Goal: Information Seeking & Learning: Learn about a topic

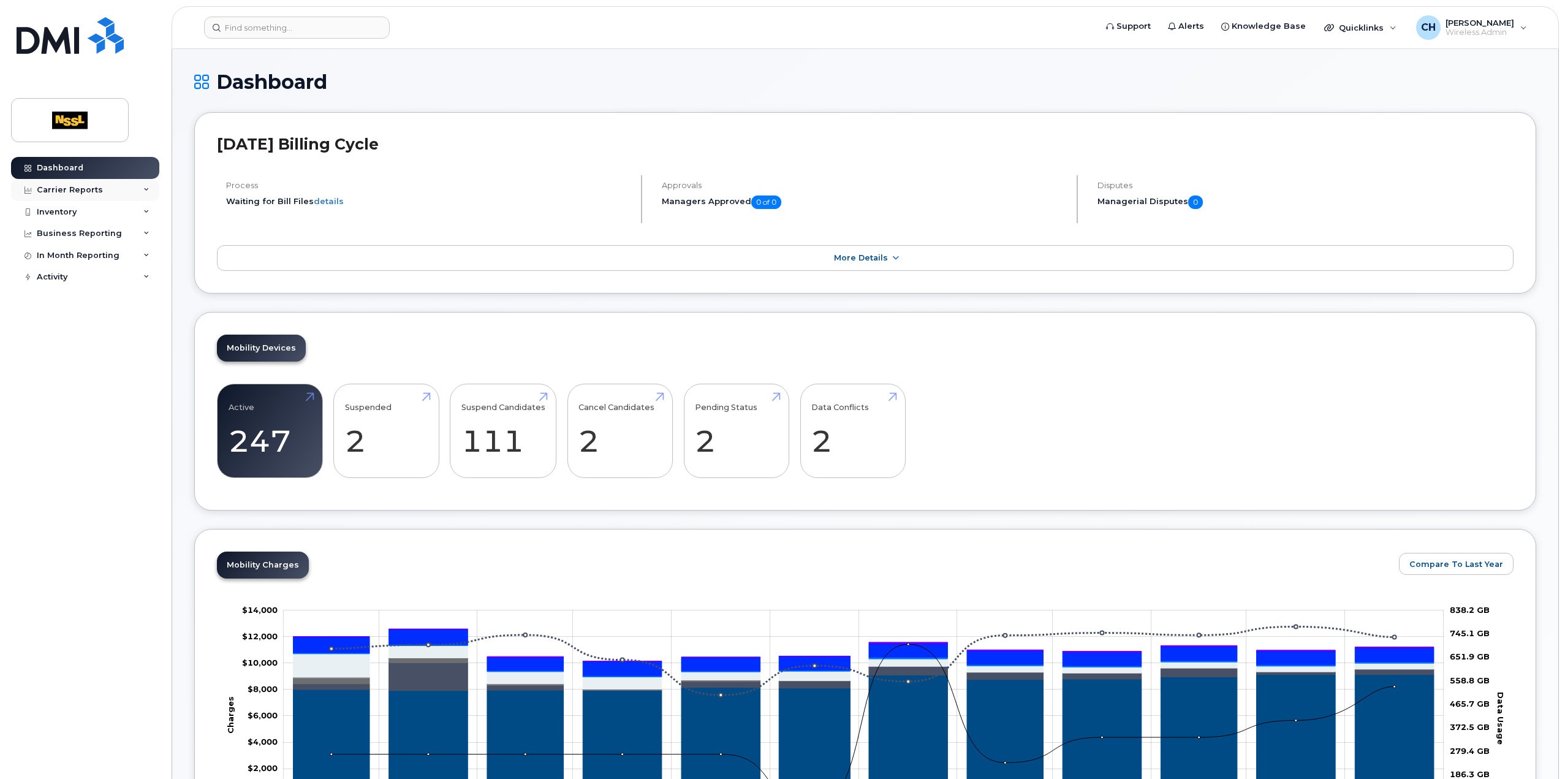
click at [124, 183] on div "Carrier Reports" at bounding box center [85, 190] width 148 height 22
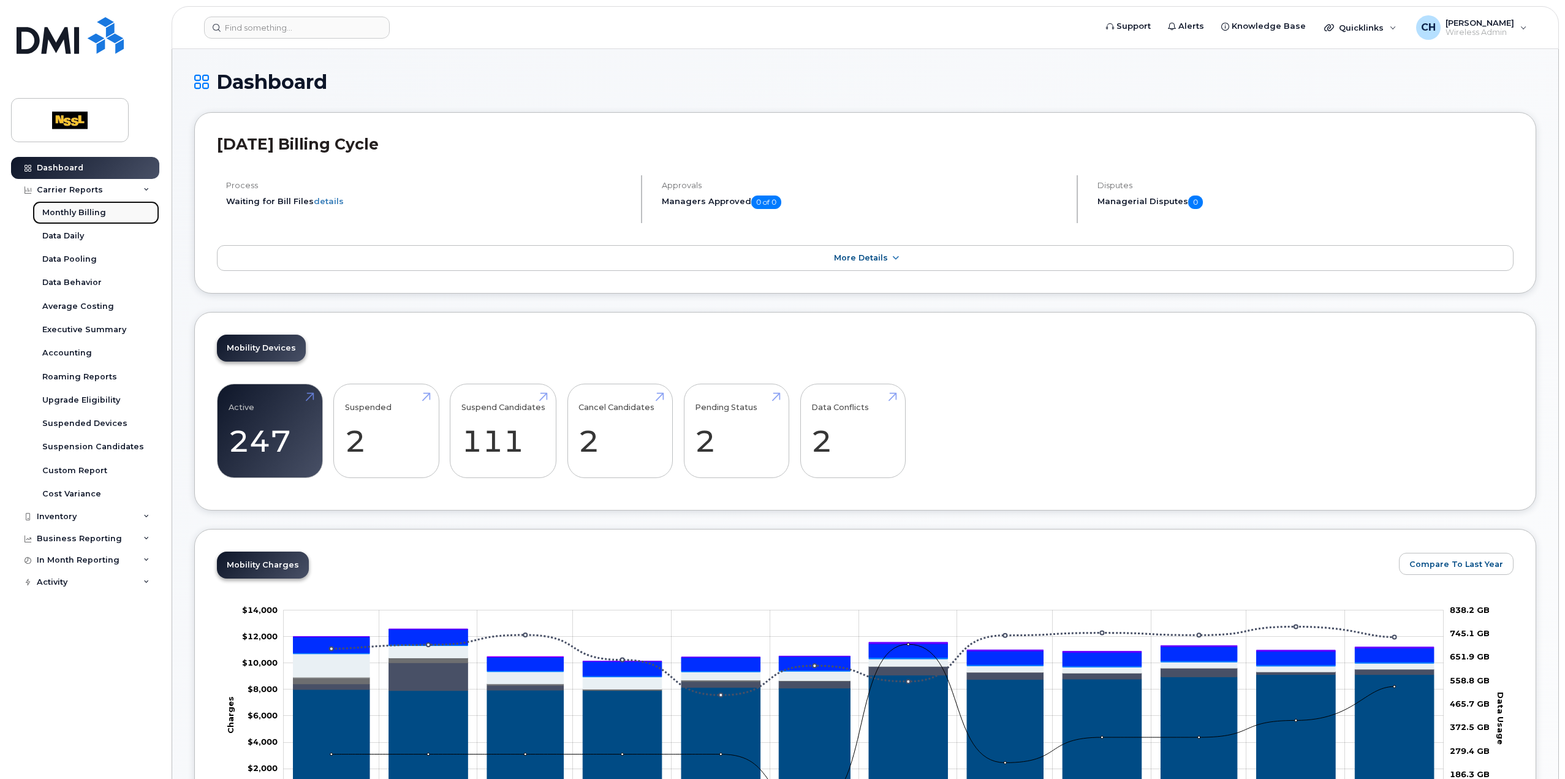
click at [97, 214] on div "Monthly Billing" at bounding box center [74, 212] width 64 height 11
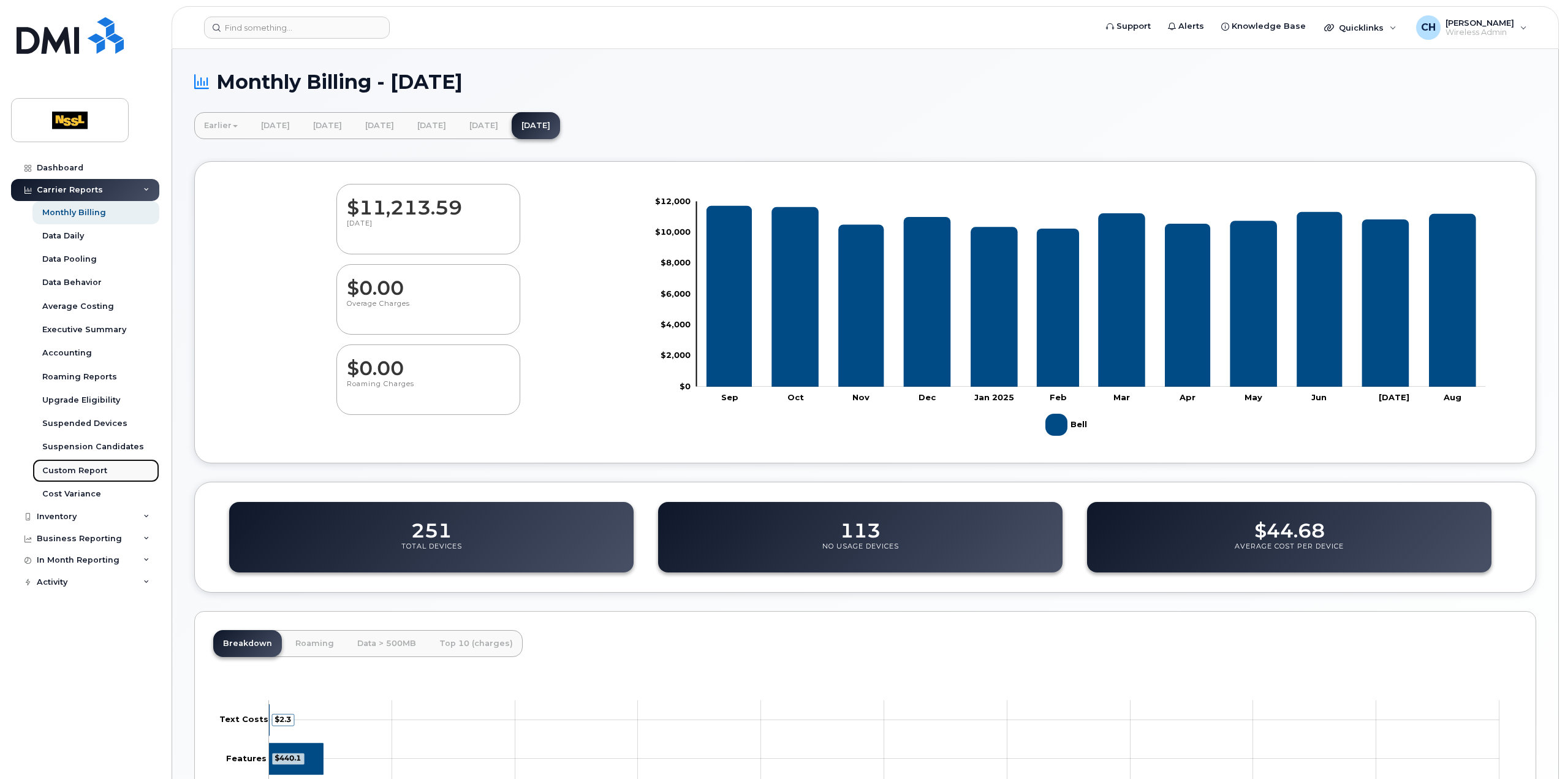
click at [81, 472] on div "Custom Report" at bounding box center [74, 470] width 65 height 11
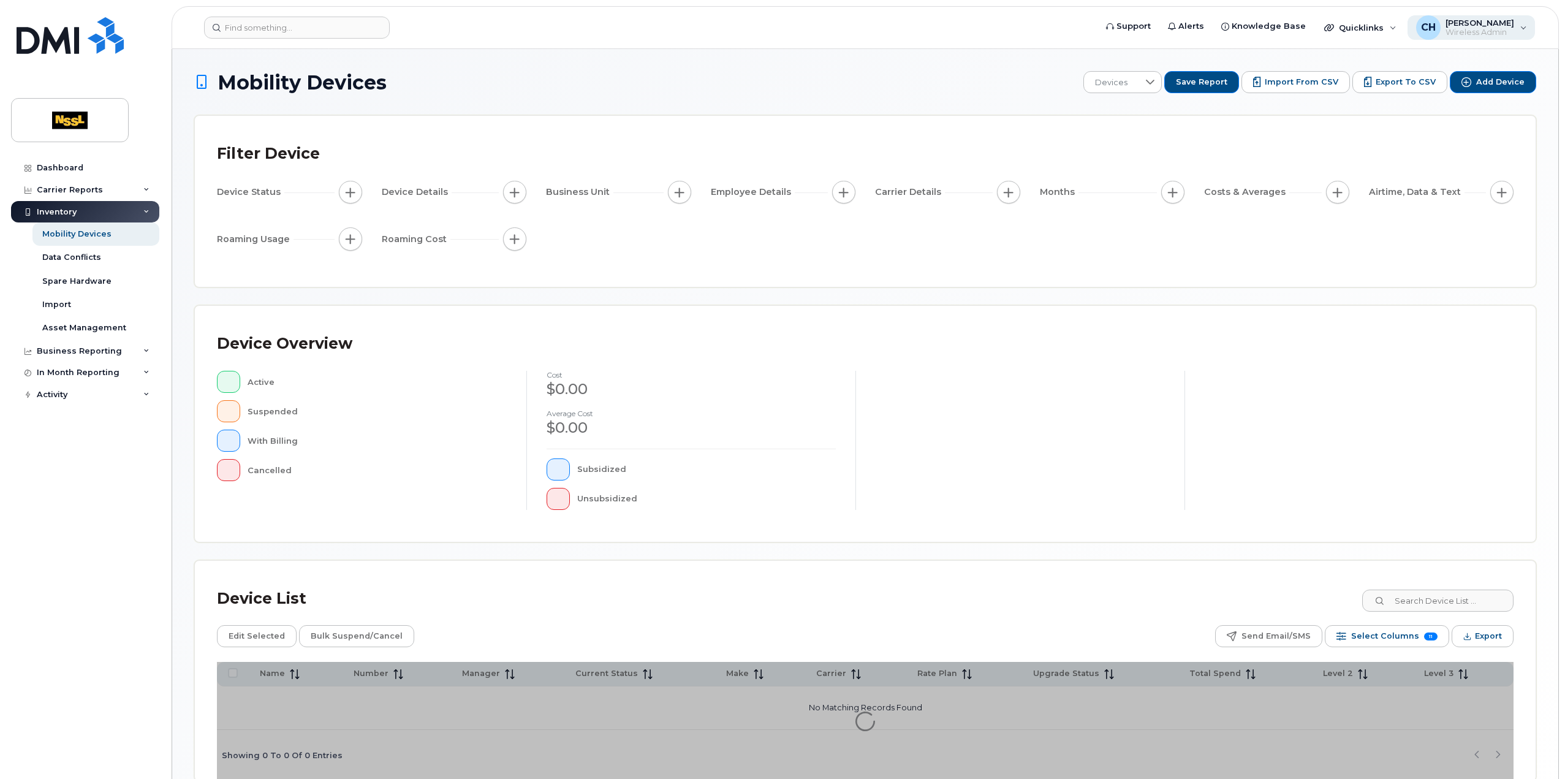
click at [1514, 26] on span "[PERSON_NAME]" at bounding box center [1480, 23] width 69 height 10
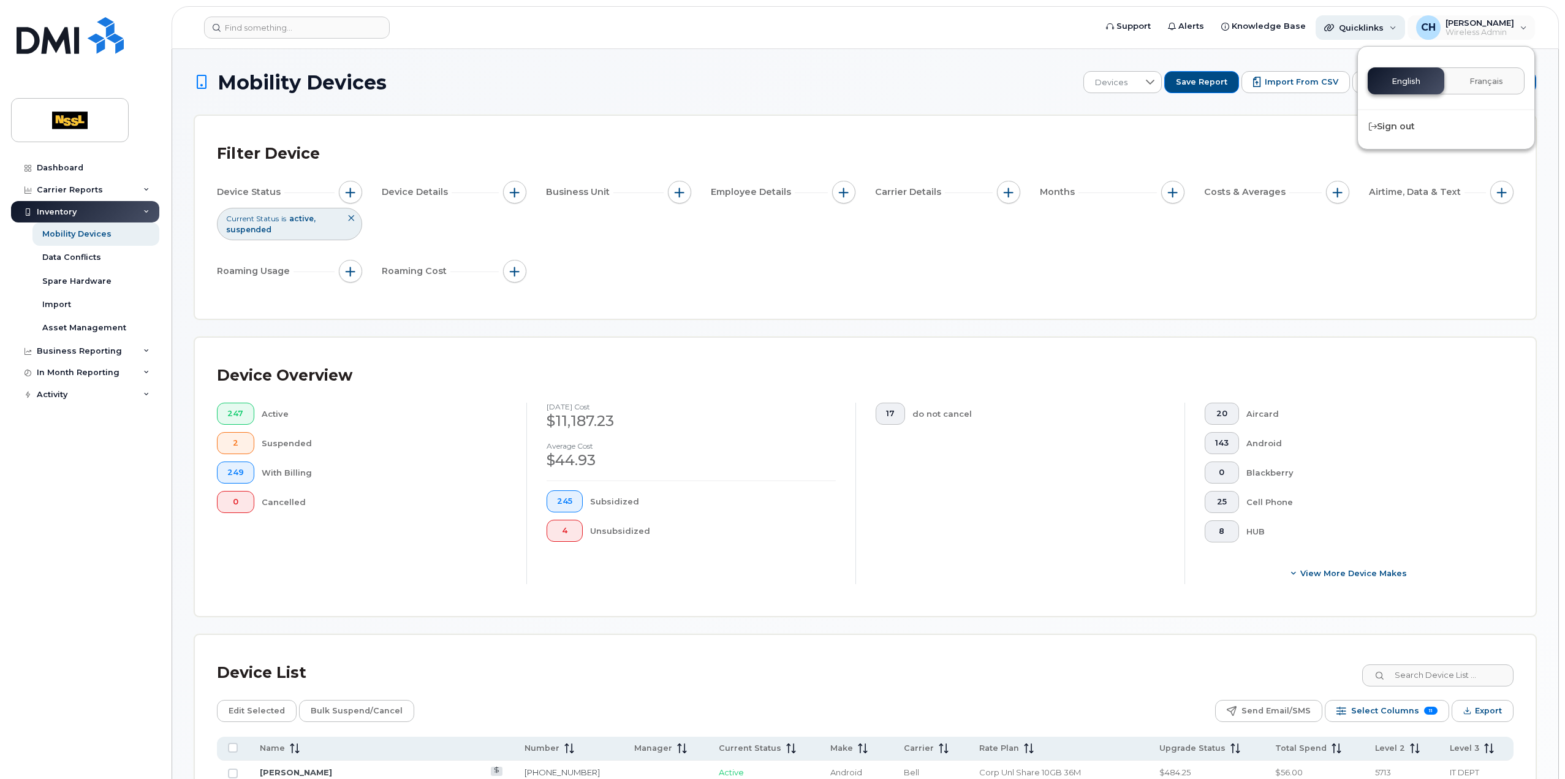
click at [1384, 28] on span "Quicklinks" at bounding box center [1361, 28] width 45 height 10
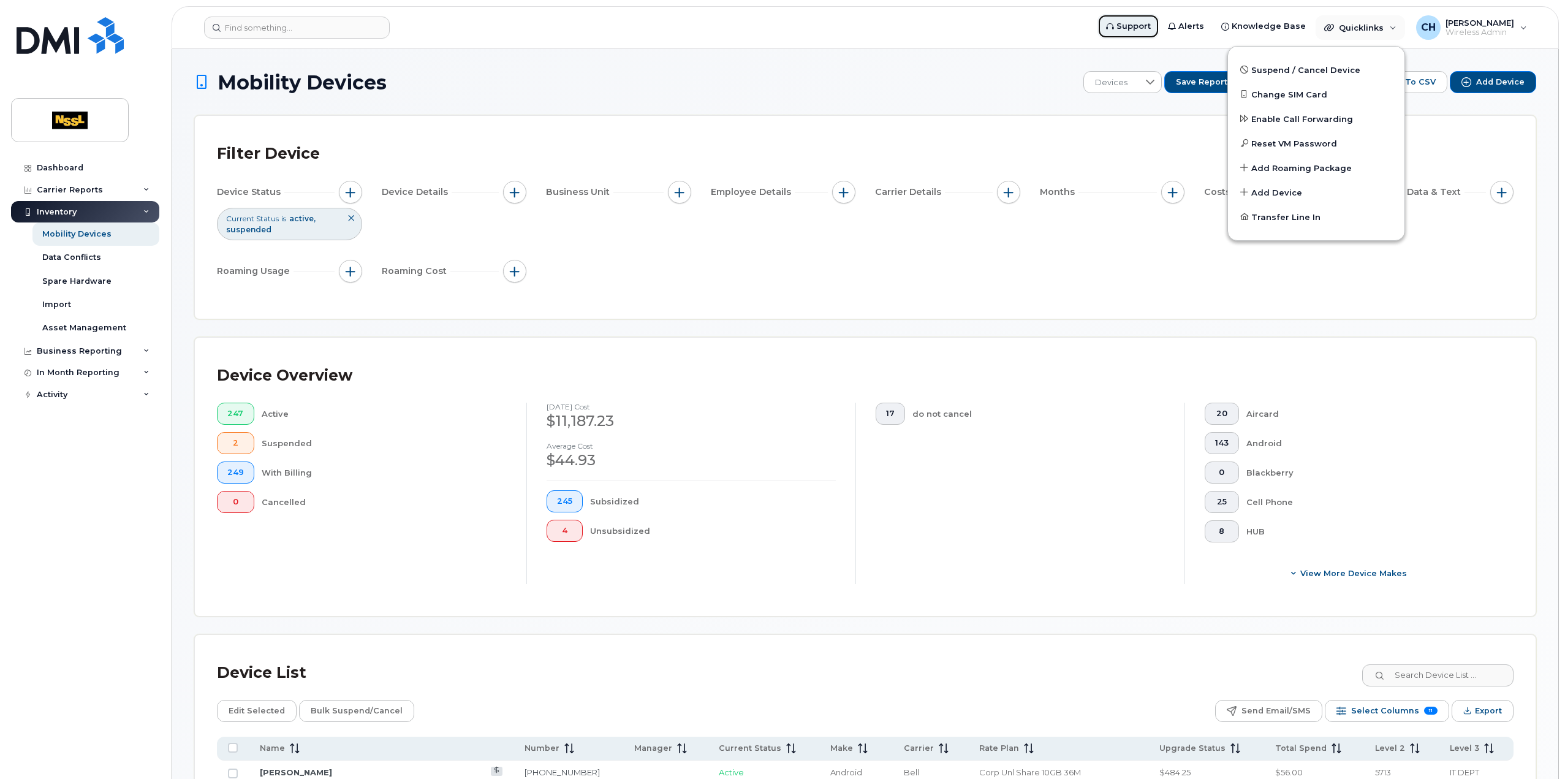
click at [1151, 31] on span "Support" at bounding box center [1134, 26] width 34 height 12
click at [138, 374] on div "In Month Reporting" at bounding box center [85, 373] width 148 height 22
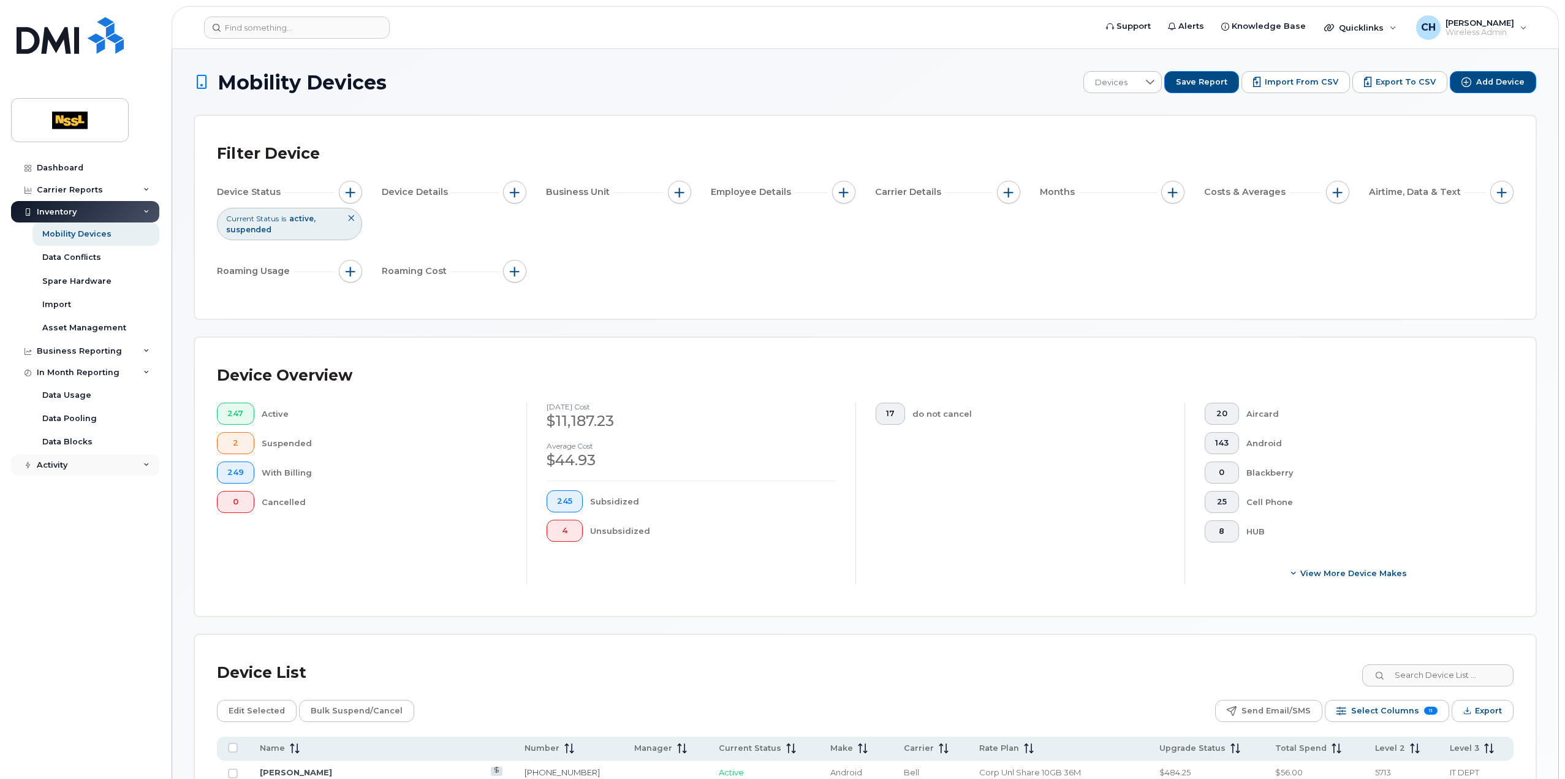
click at [148, 469] on div "Activity" at bounding box center [85, 465] width 148 height 22
click at [132, 348] on div "Business Reporting" at bounding box center [85, 351] width 148 height 22
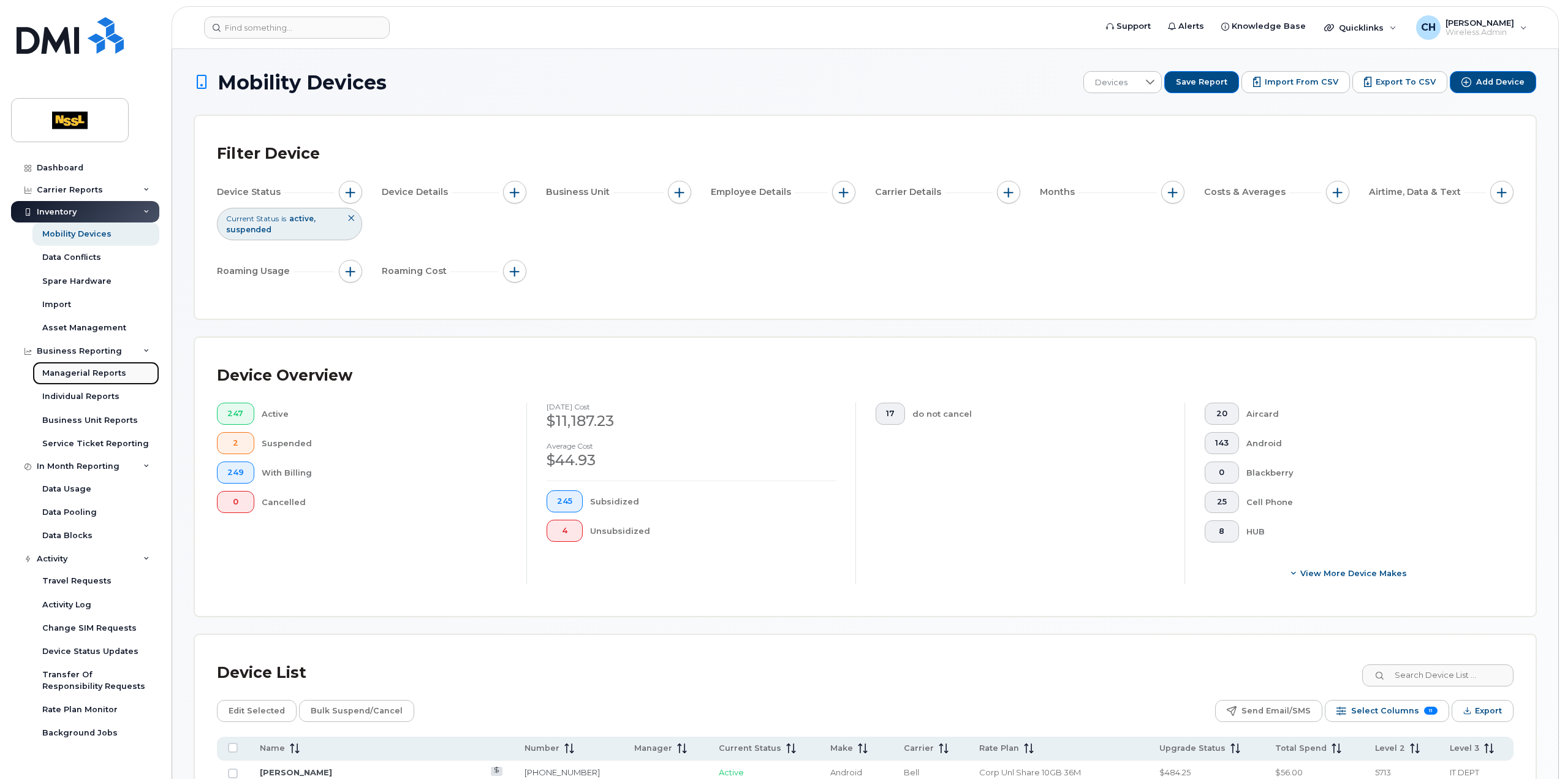
click at [104, 373] on div "Managerial Reports" at bounding box center [84, 373] width 84 height 11
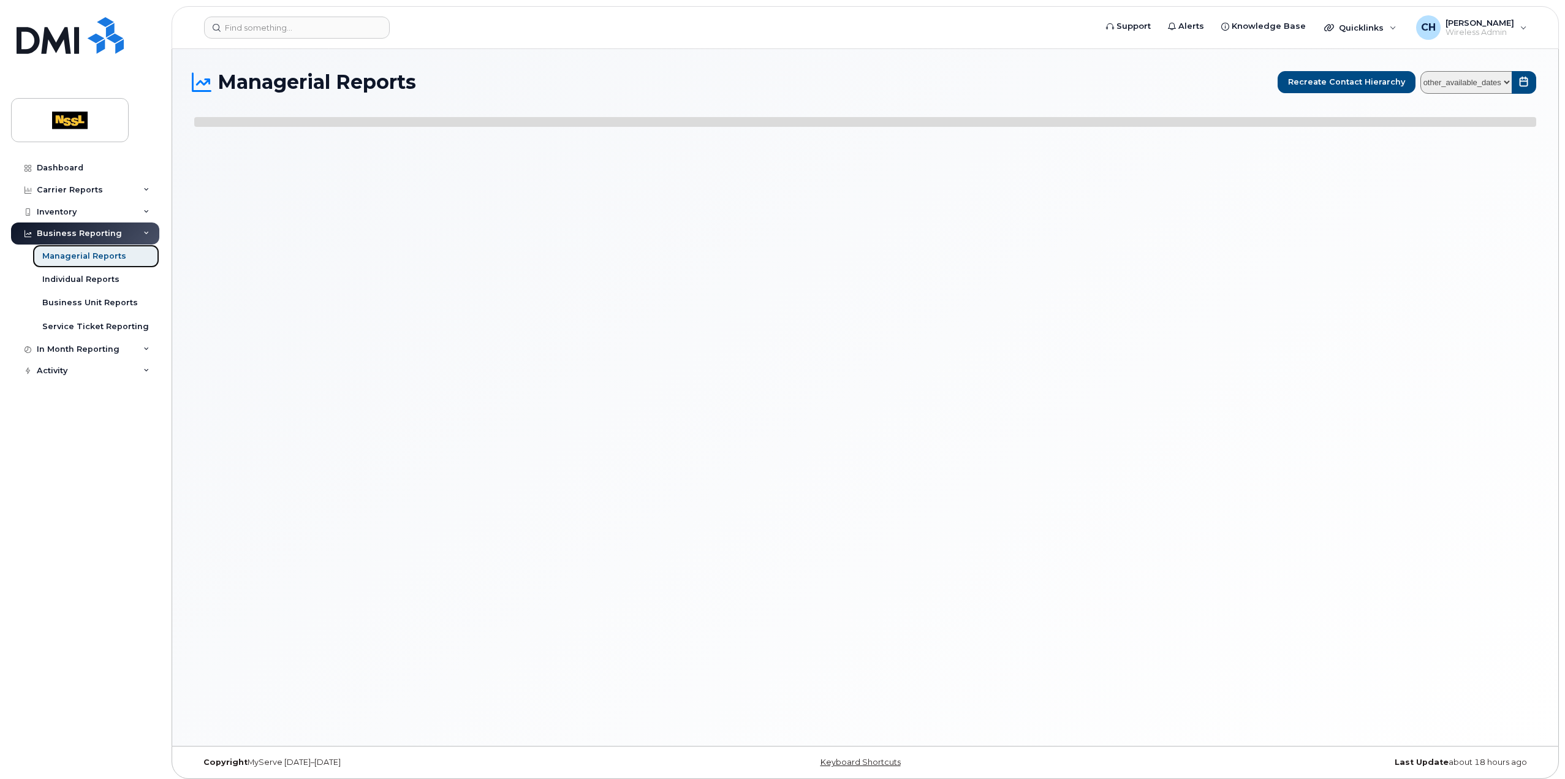
select select
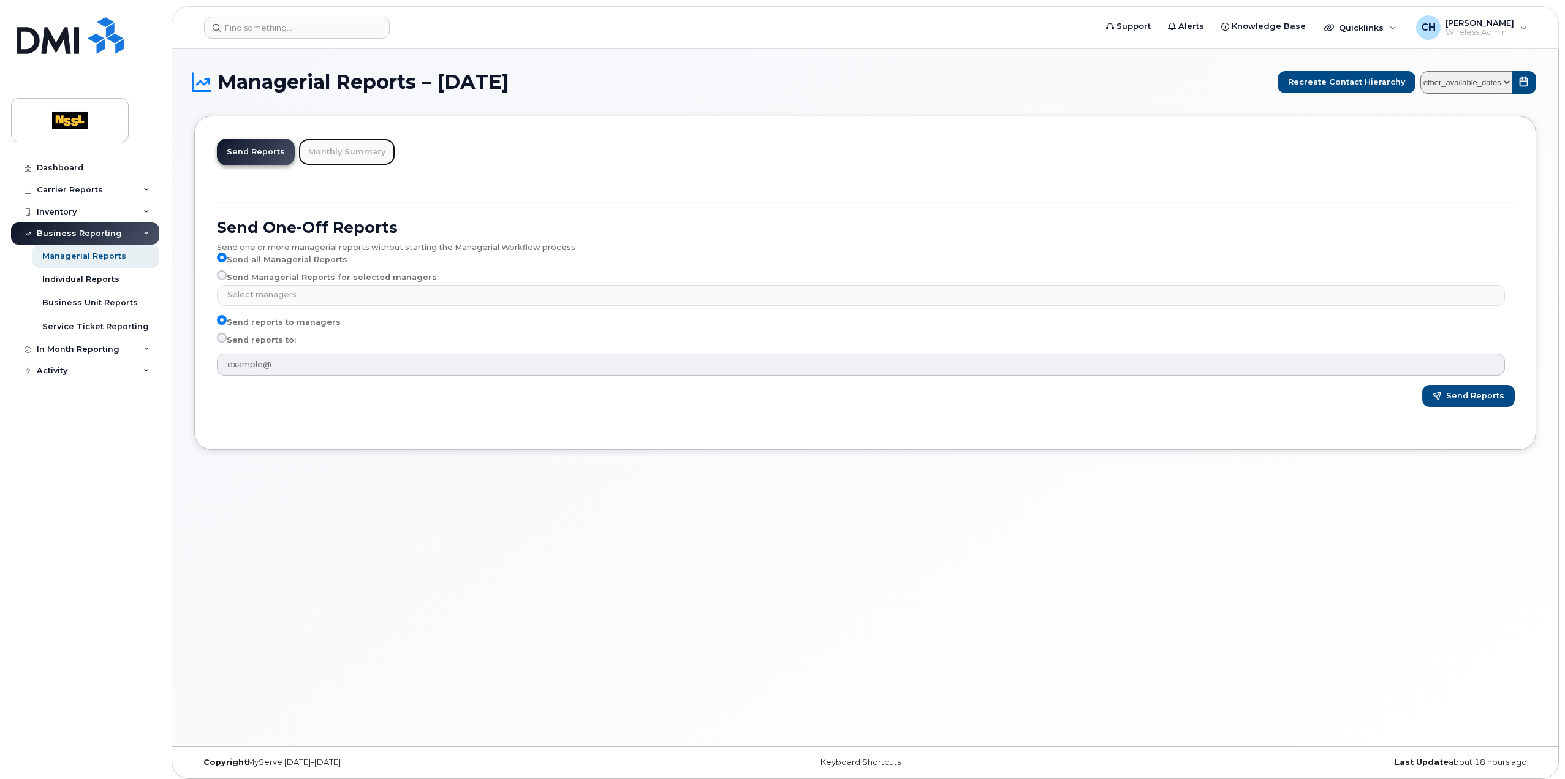
click at [341, 160] on link "Monthly Summary" at bounding box center [346, 151] width 97 height 27
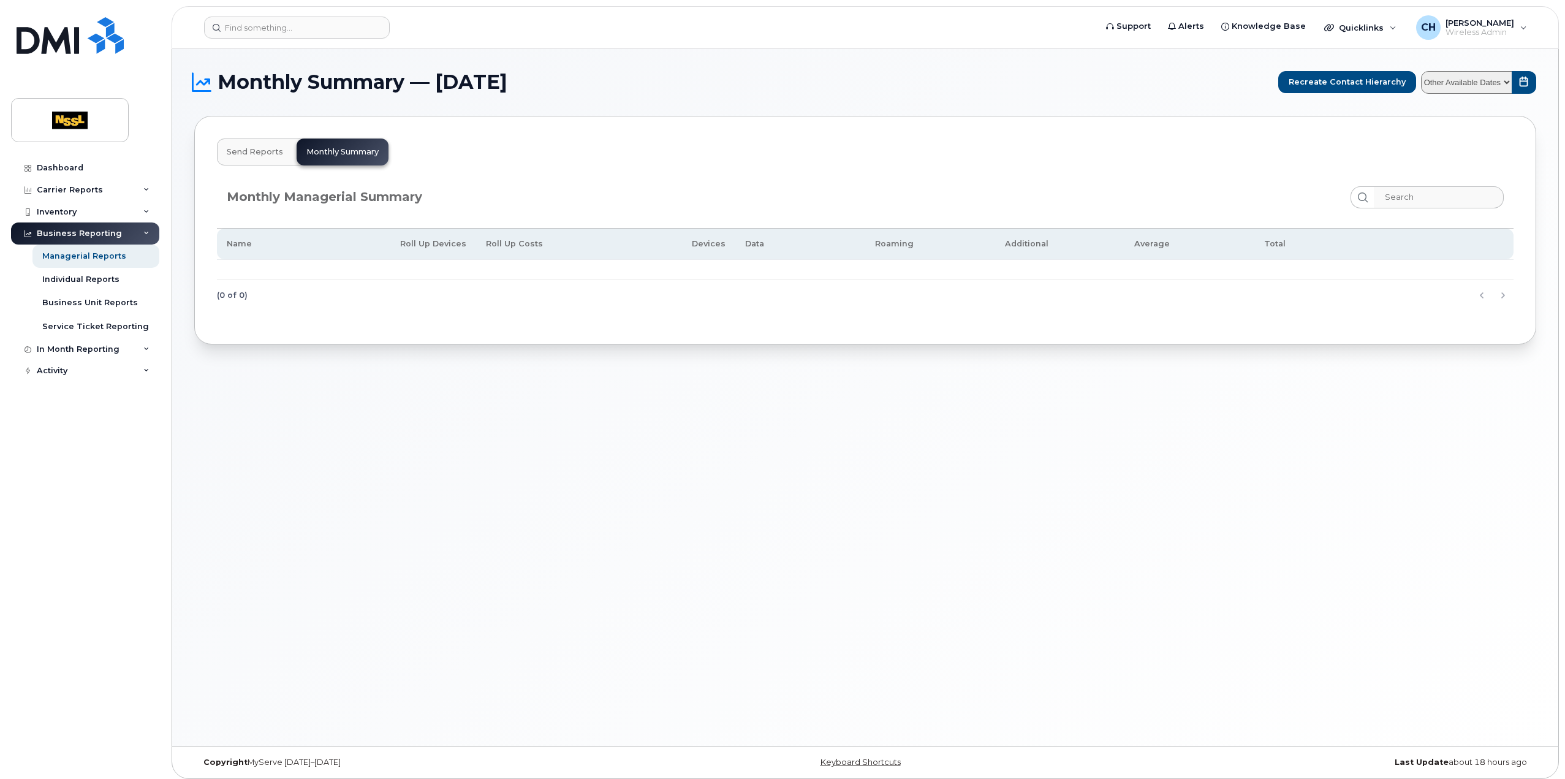
click at [253, 169] on div "Monthly Managerial Summary Name Roll Up Devices Roll Up Costs Devices Data Roam…" at bounding box center [865, 244] width 1311 height 150
click at [257, 157] on button "Send Reports" at bounding box center [255, 151] width 76 height 27
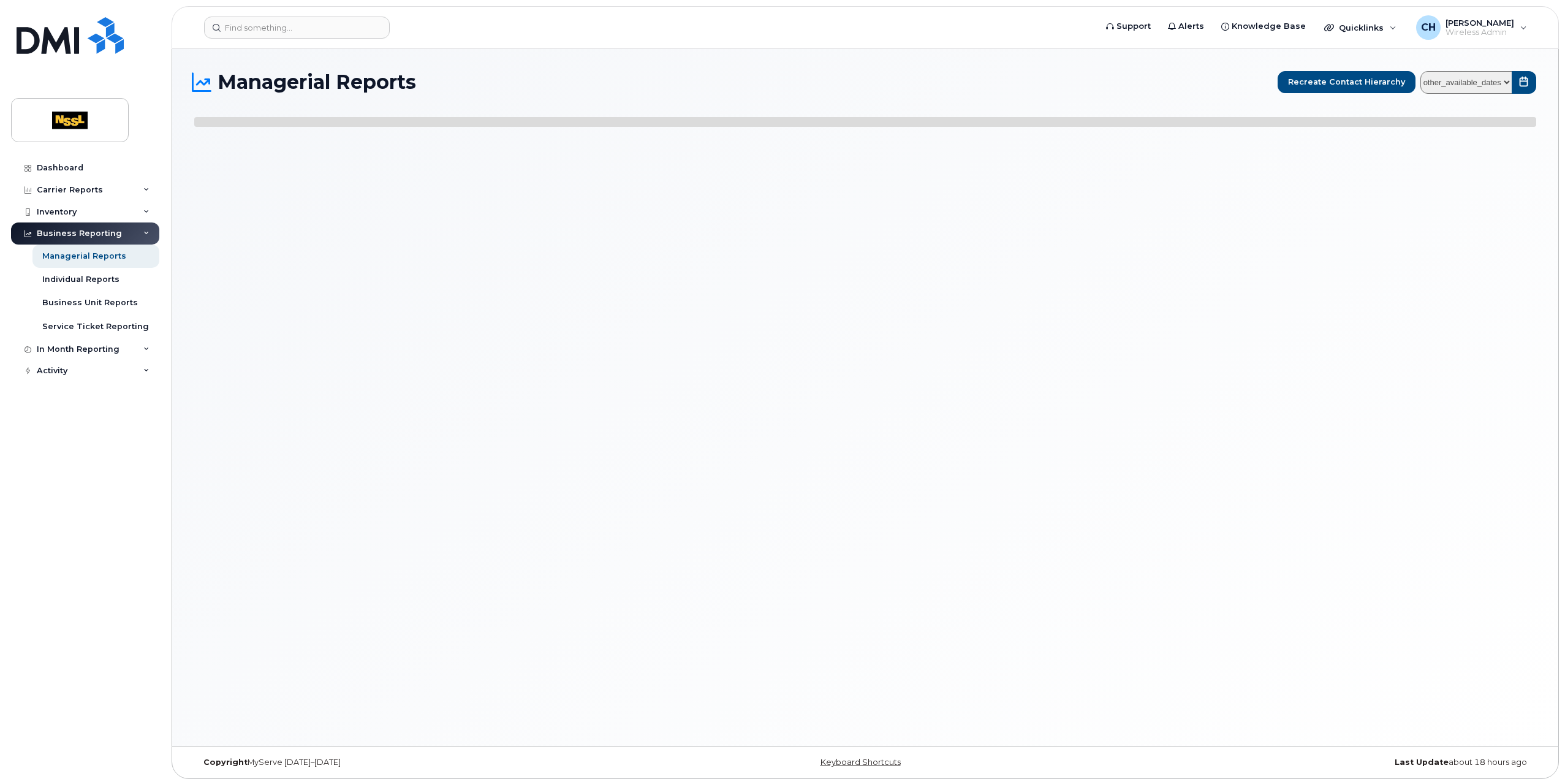
select select
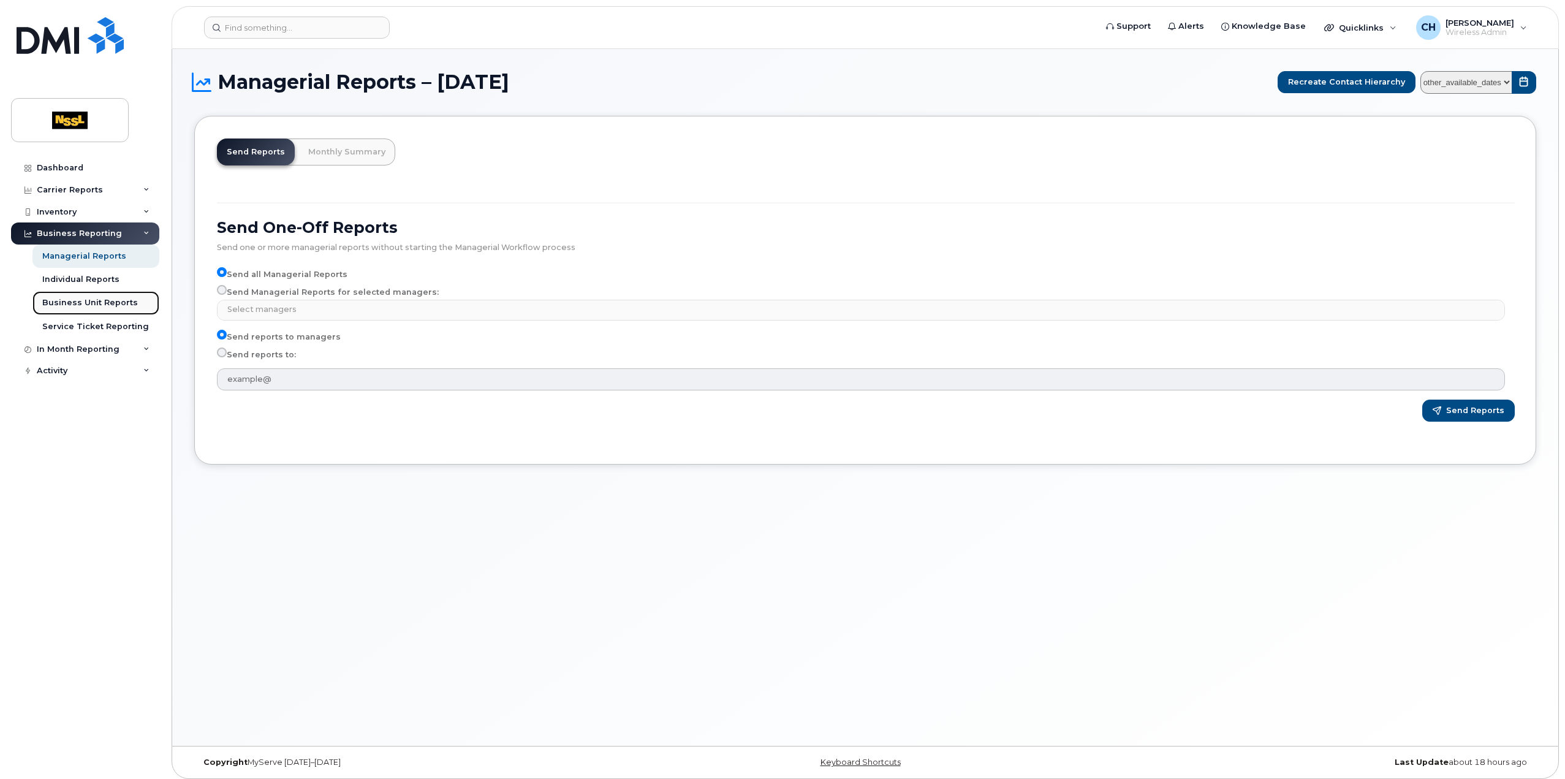
click at [97, 300] on div "Business Unit Reports" at bounding box center [90, 302] width 96 height 11
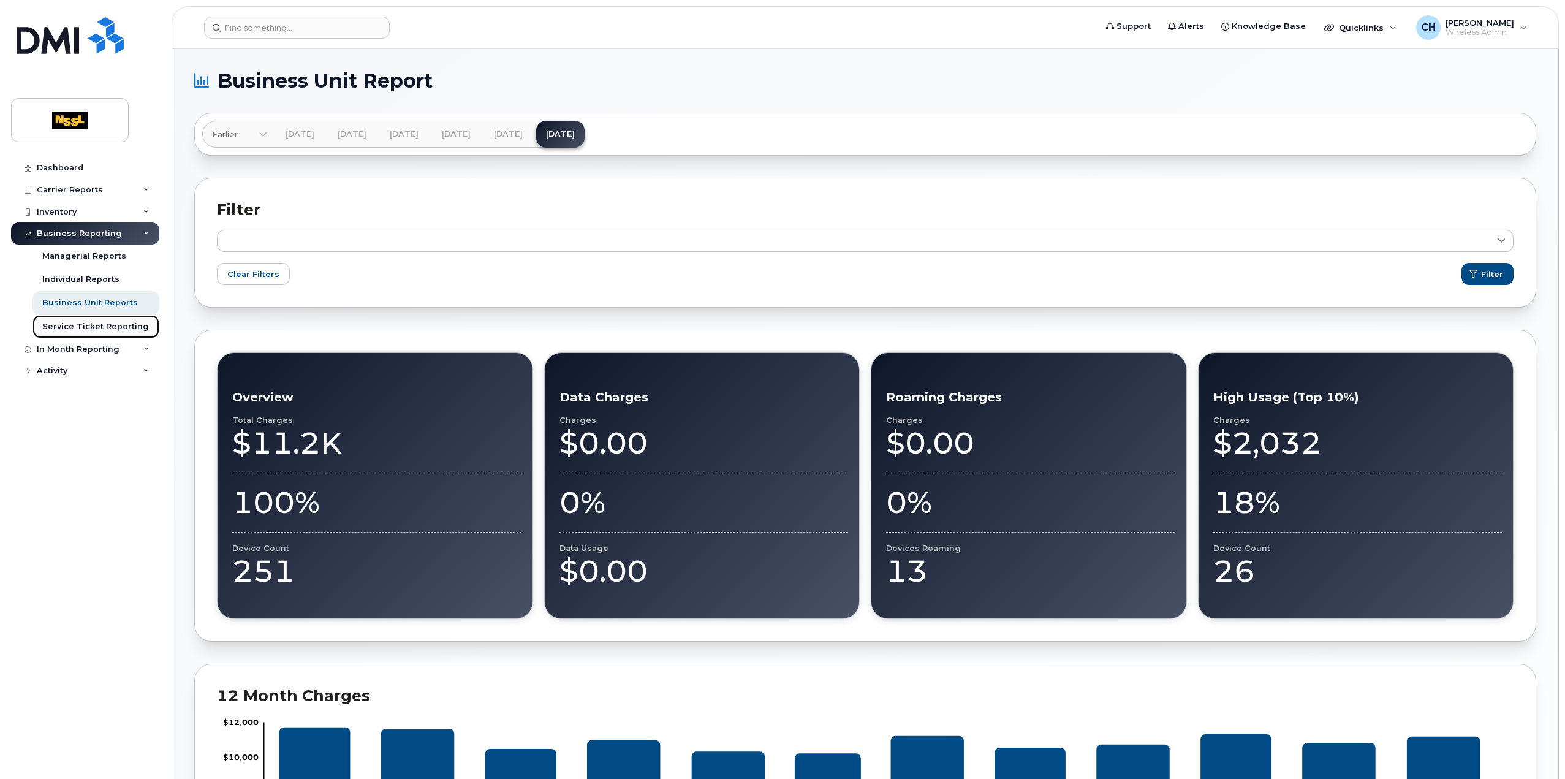
click at [93, 322] on div "Service Ticket Reporting" at bounding box center [95, 326] width 107 height 11
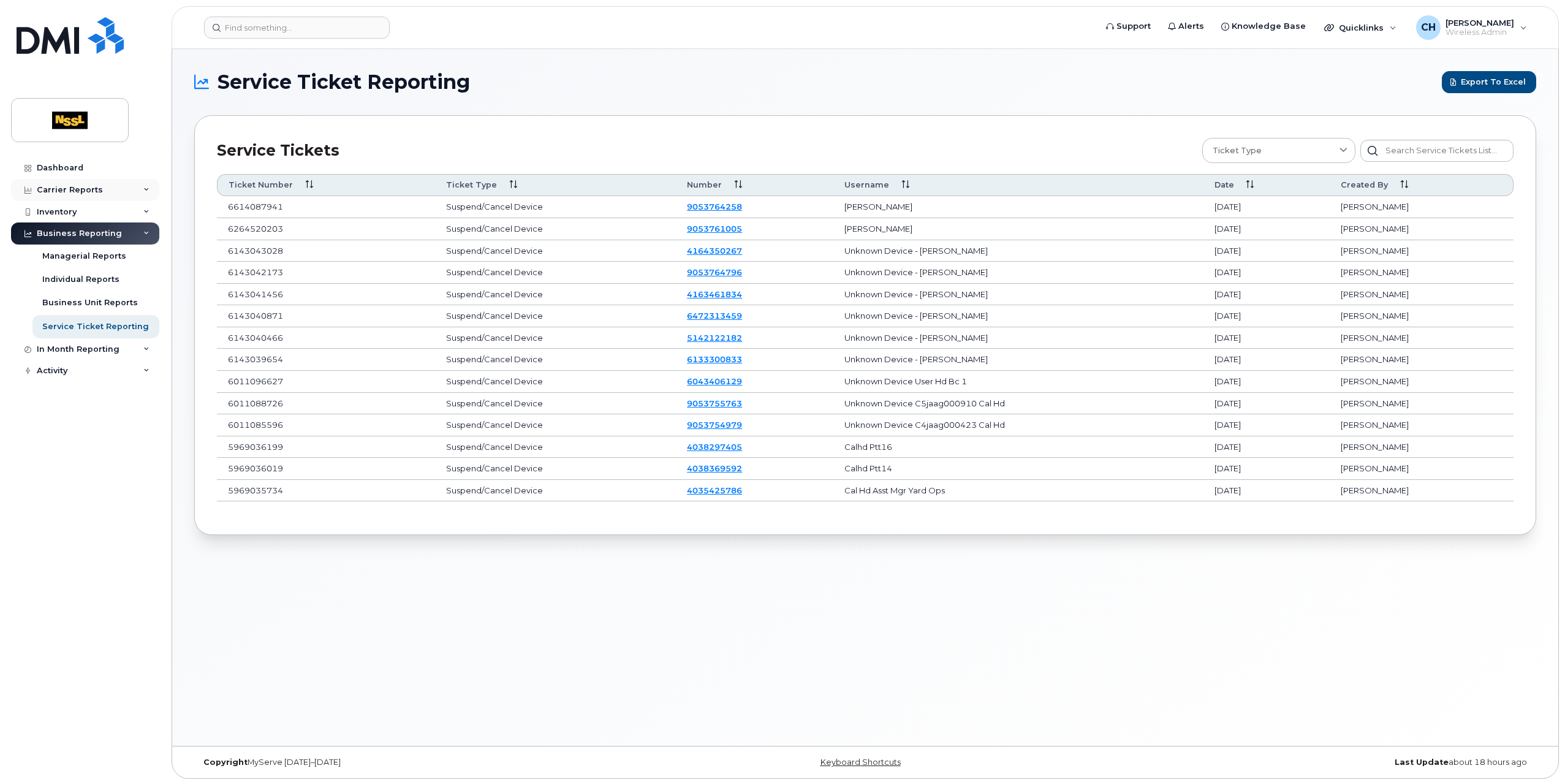
click at [87, 189] on div "Carrier Reports" at bounding box center [70, 190] width 66 height 10
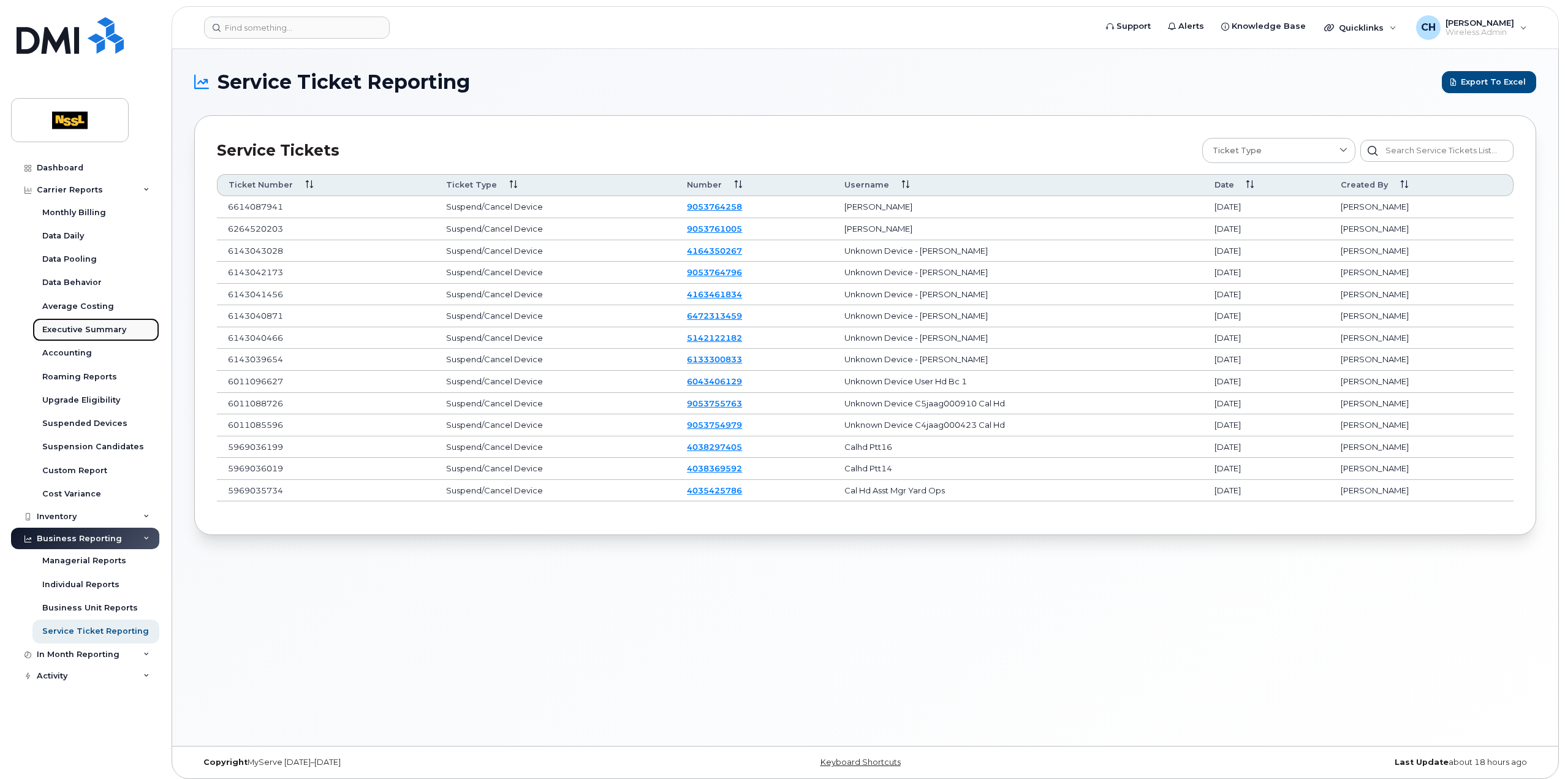
click at [86, 332] on div "Executive Summary" at bounding box center [84, 329] width 84 height 11
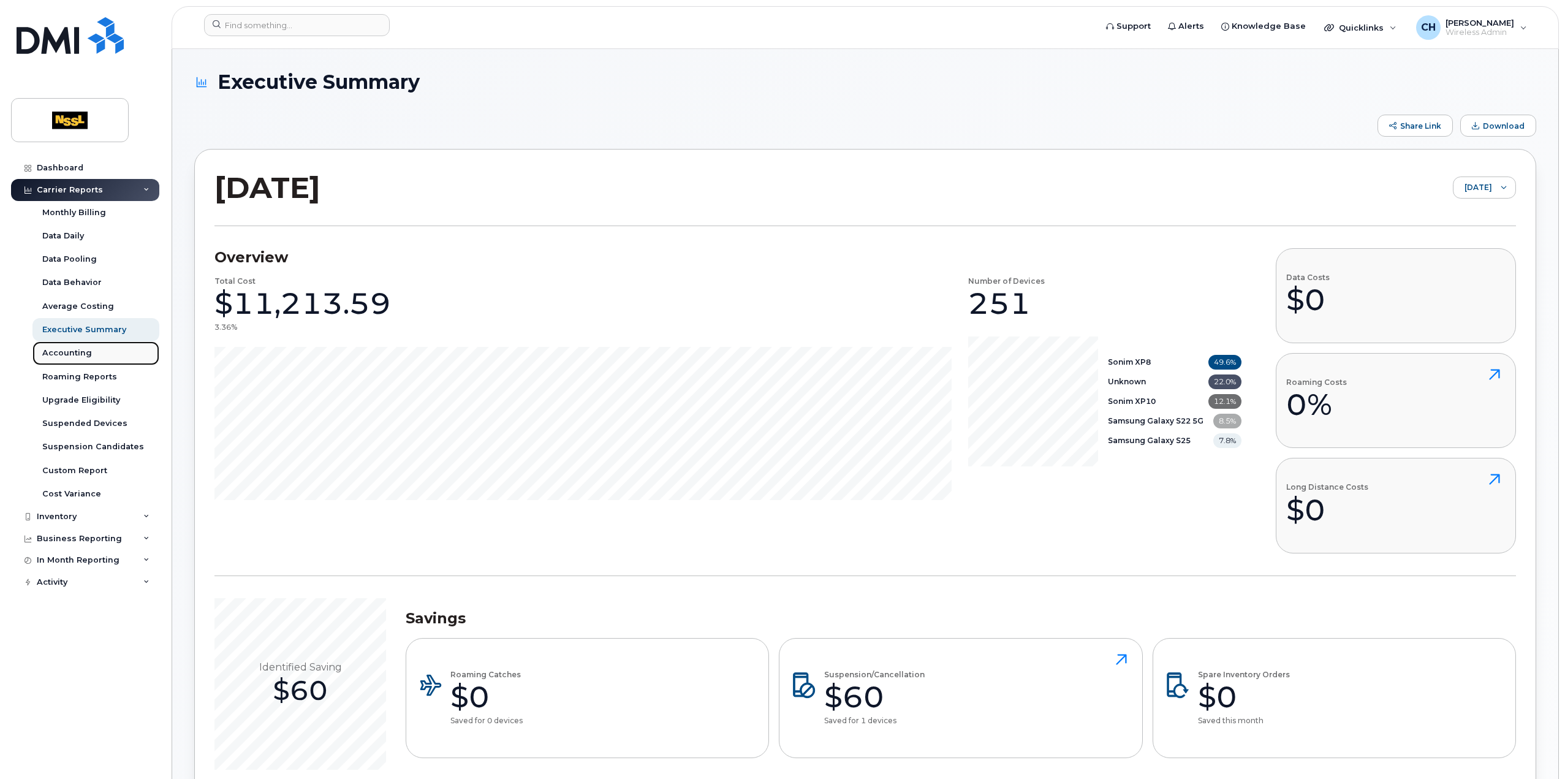
click at [78, 351] on div "Accounting" at bounding box center [67, 352] width 50 height 11
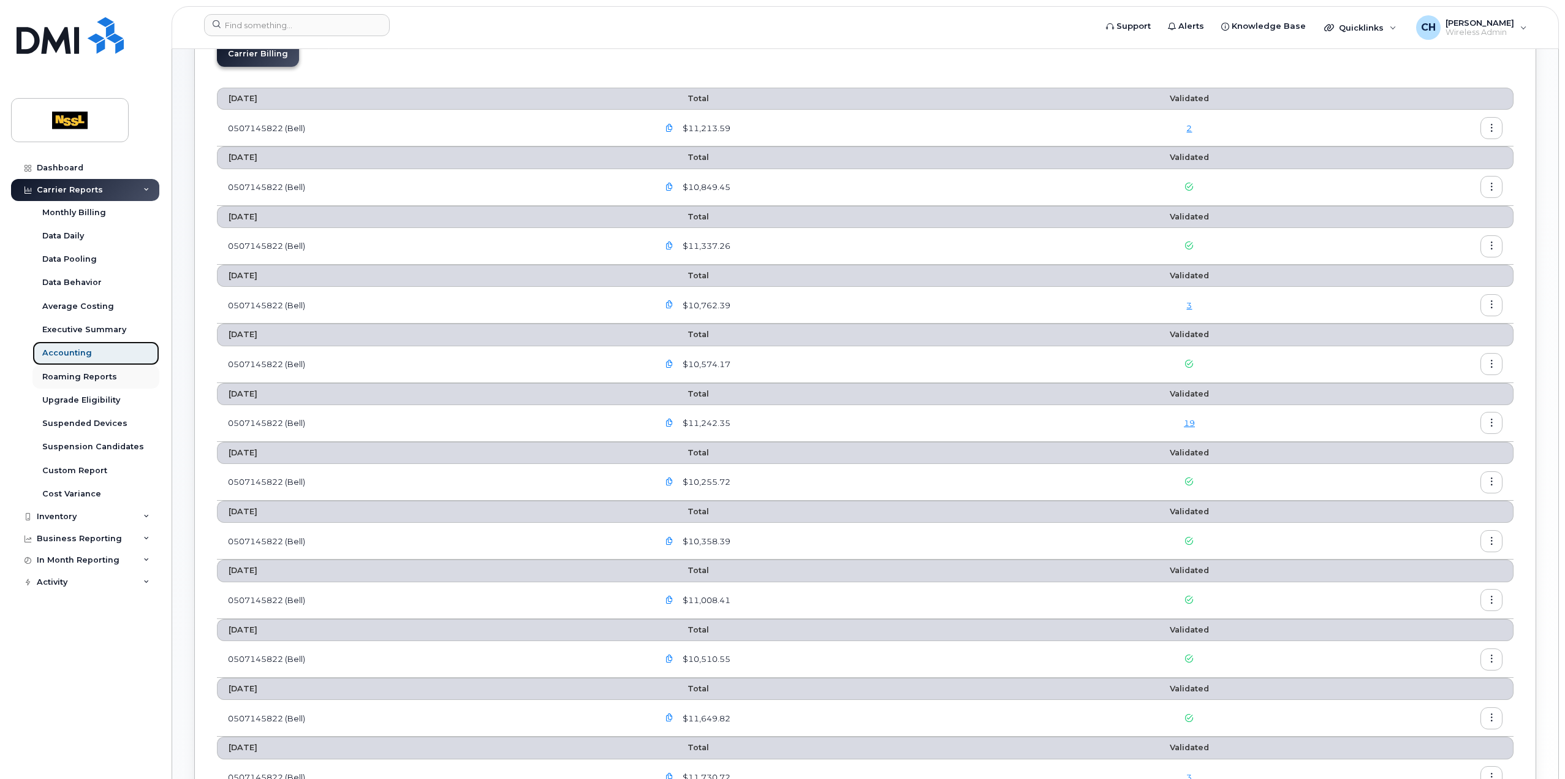
scroll to position [123, 0]
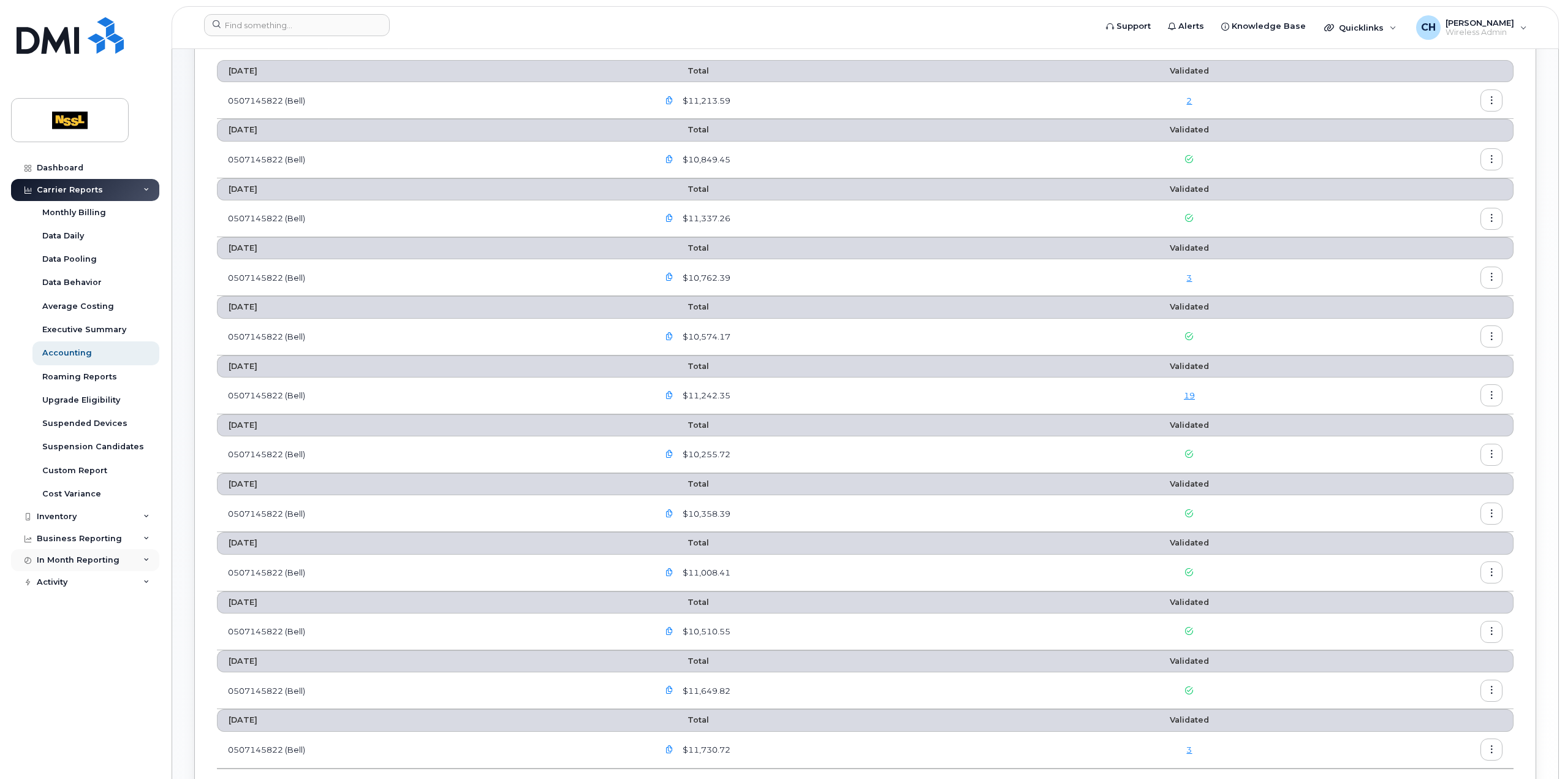
click at [137, 564] on div "In Month Reporting" at bounding box center [85, 560] width 148 height 22
click at [143, 544] on div "Business Reporting" at bounding box center [85, 539] width 148 height 22
click at [144, 516] on icon at bounding box center [146, 517] width 6 height 6
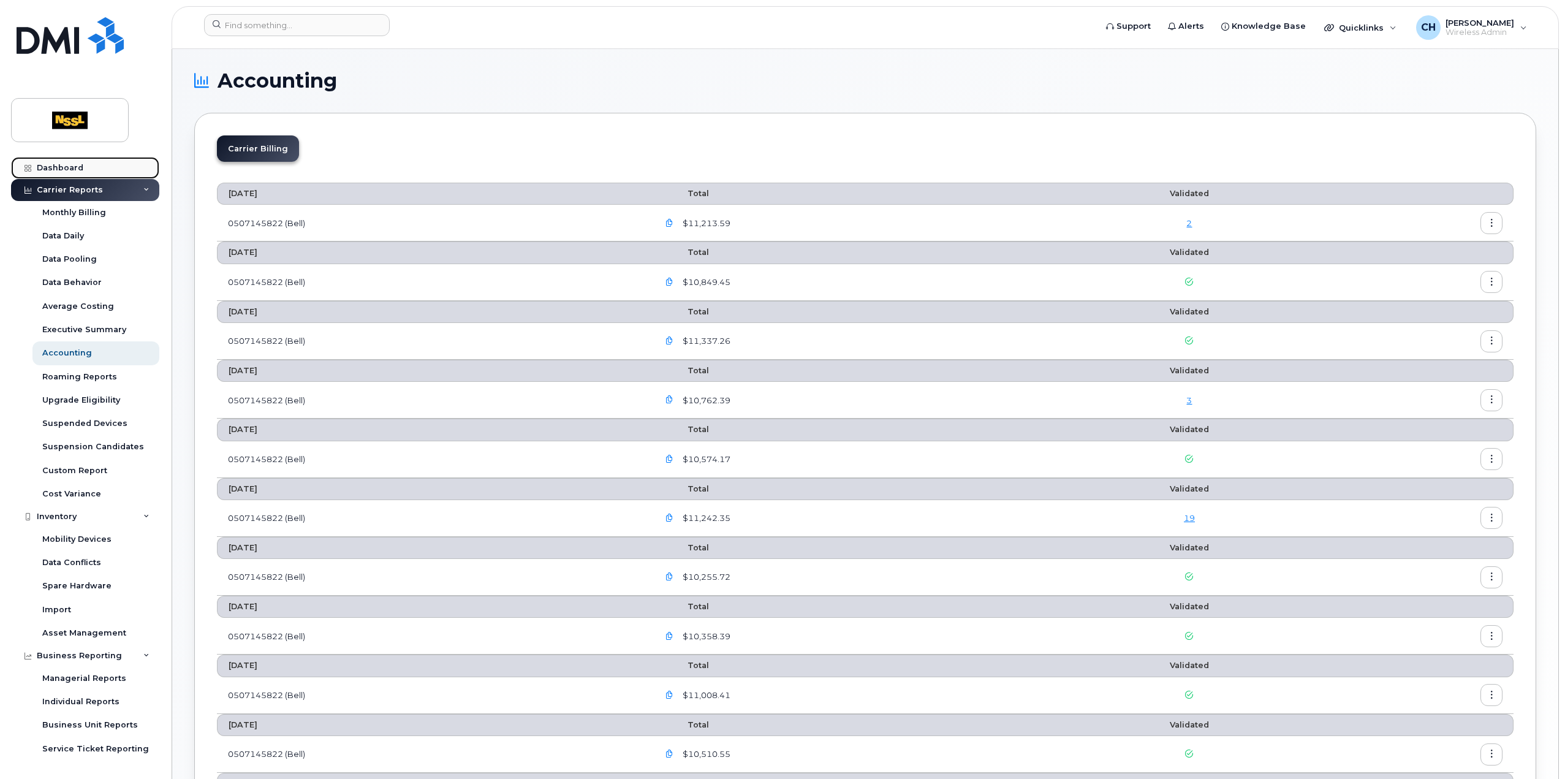
click at [80, 165] on div "Dashboard" at bounding box center [60, 168] width 47 height 10
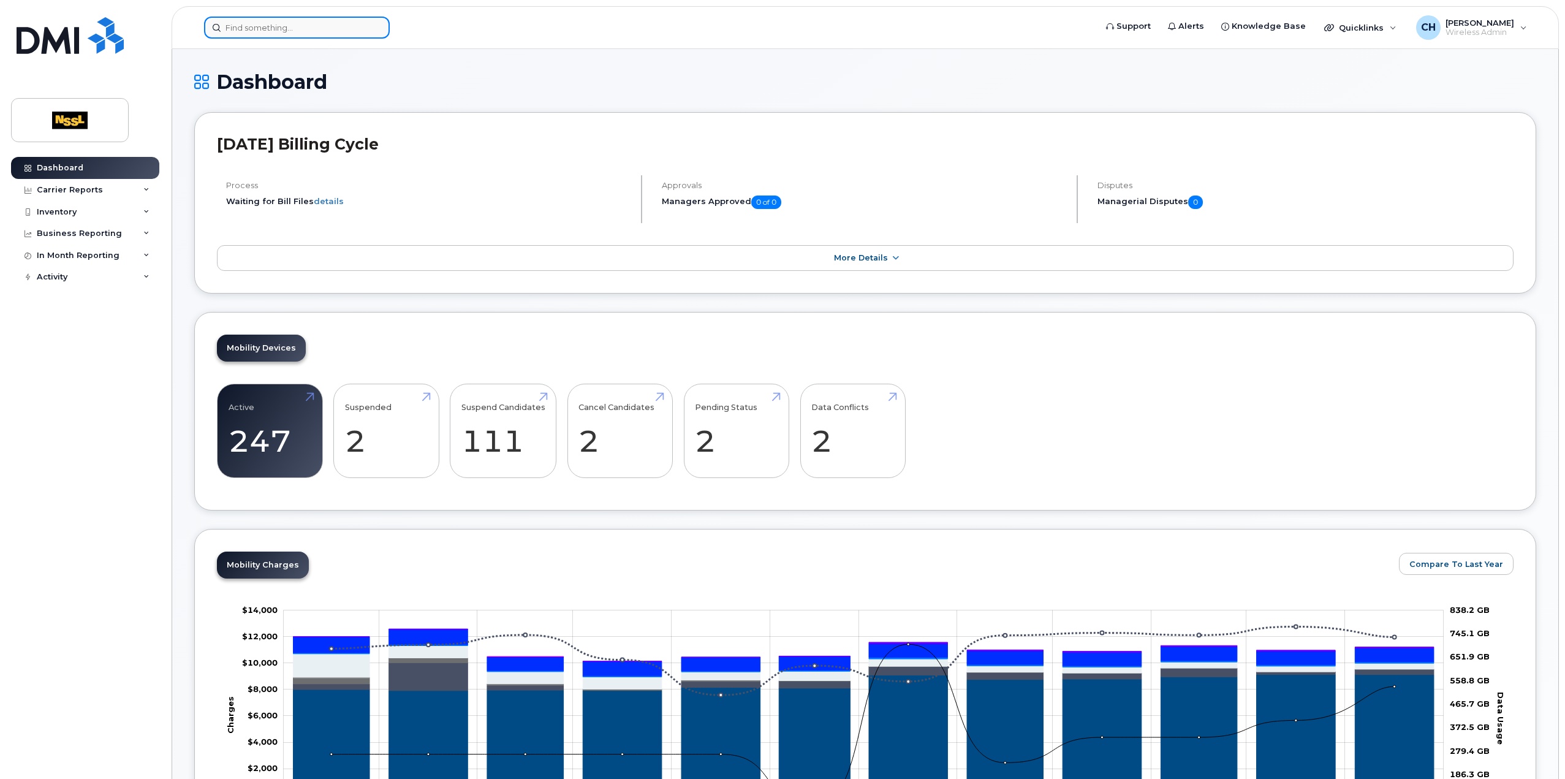
click at [256, 31] on input at bounding box center [297, 28] width 186 height 22
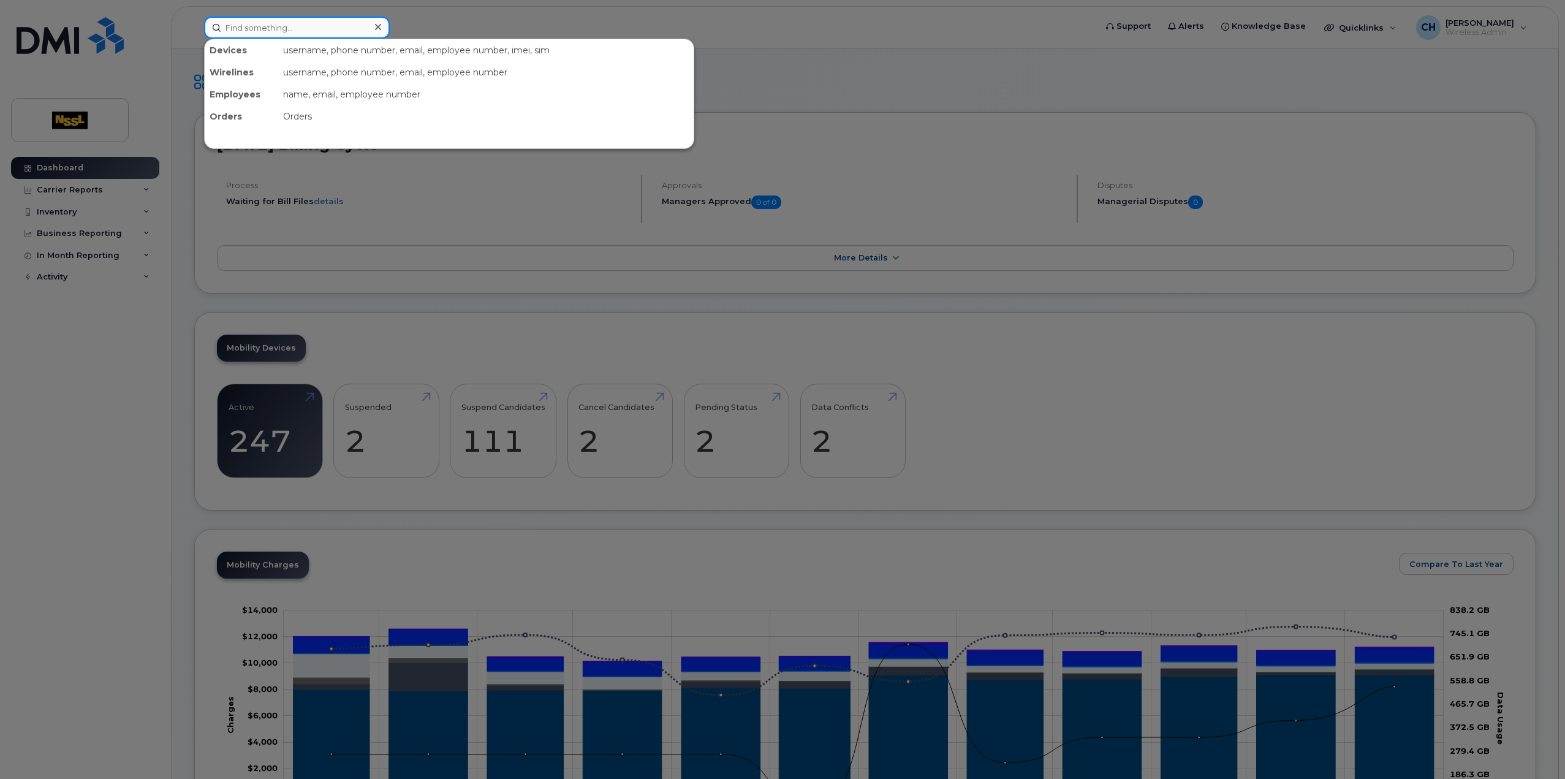
click at [252, 28] on input at bounding box center [297, 28] width 186 height 22
click at [57, 367] on div at bounding box center [782, 389] width 1565 height 779
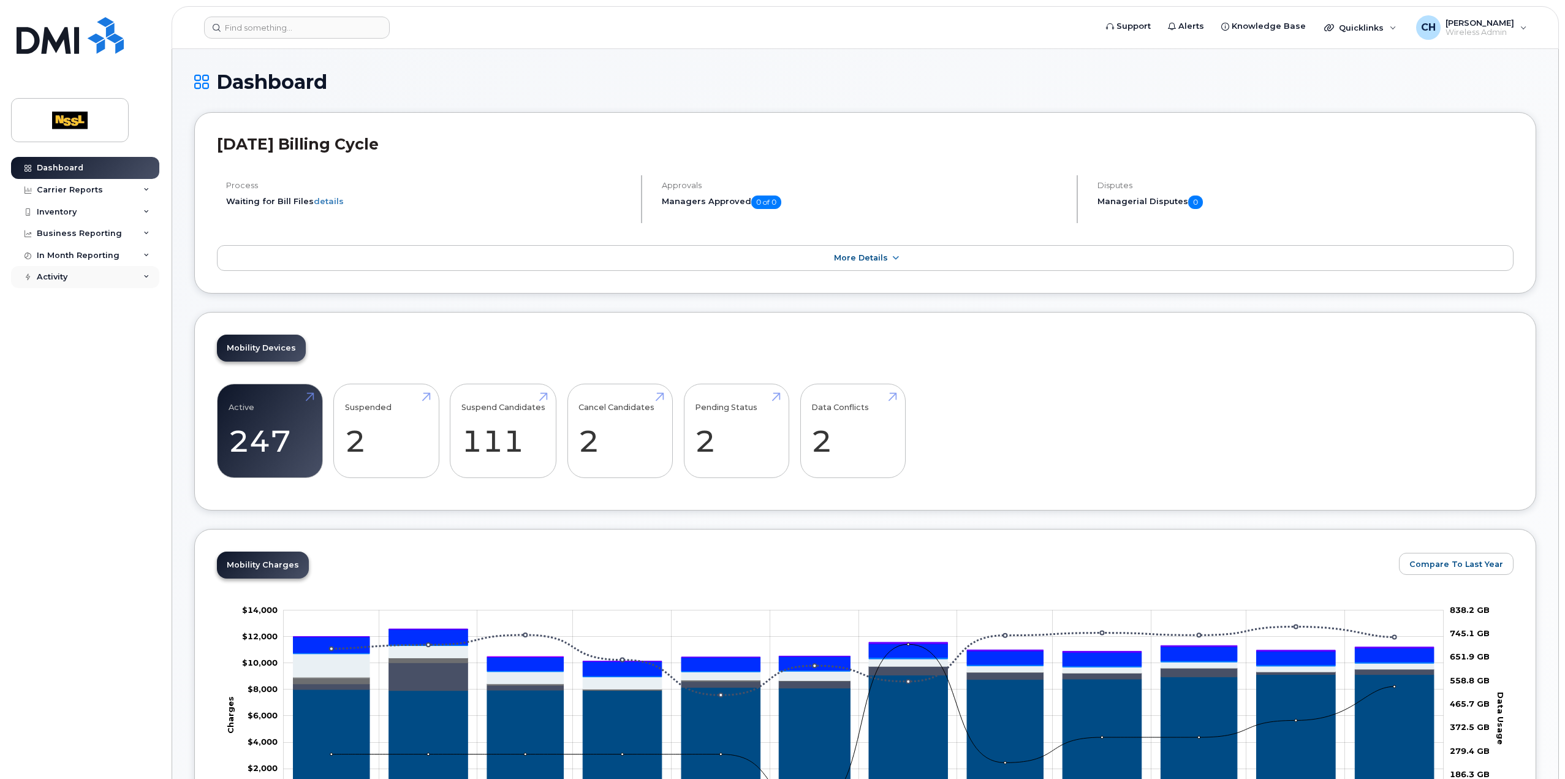
click at [124, 273] on div "Activity" at bounding box center [85, 277] width 148 height 22
click at [136, 256] on div "In Month Reporting" at bounding box center [85, 256] width 148 height 22
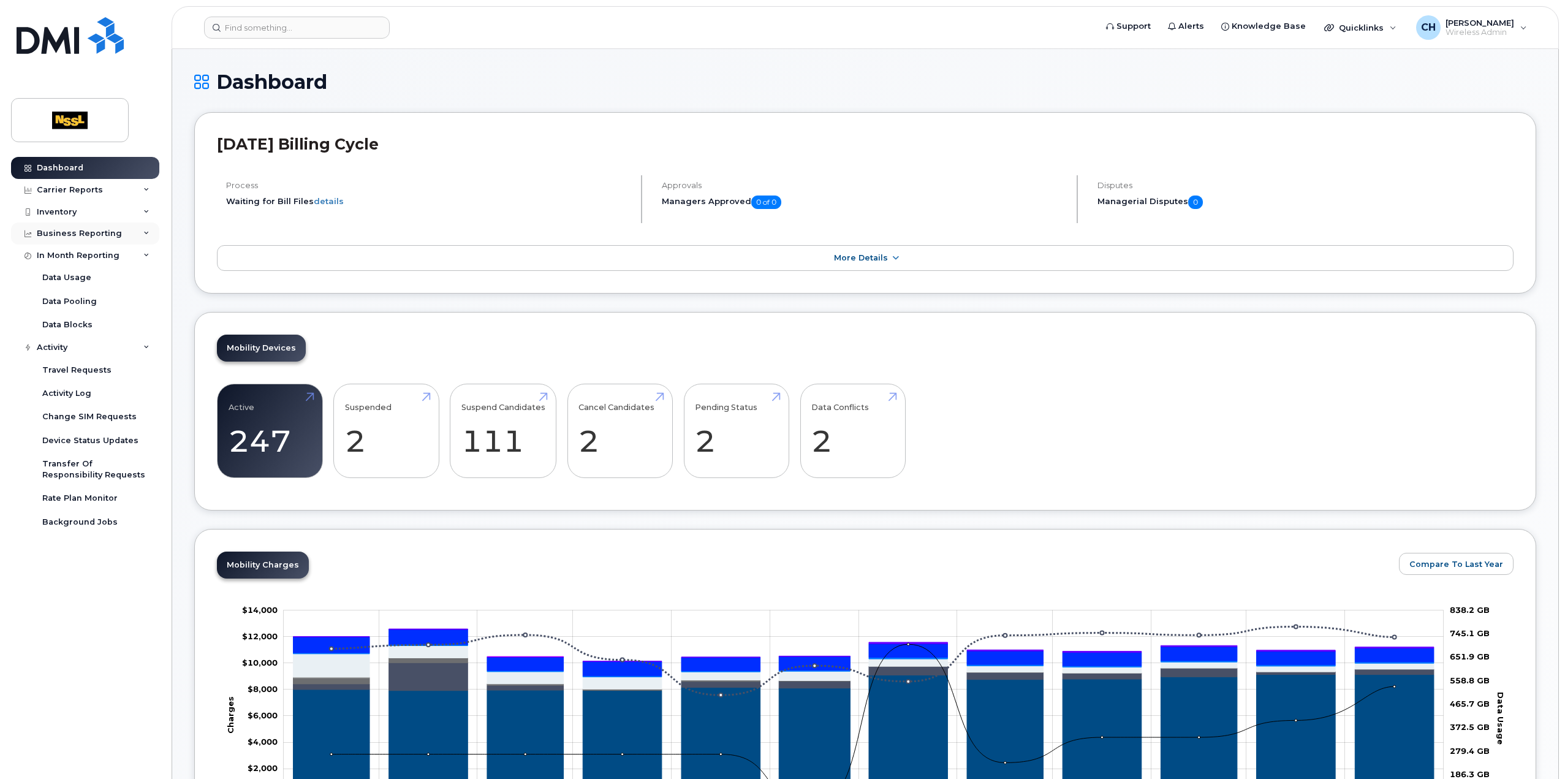
click at [139, 237] on div "Business Reporting" at bounding box center [85, 233] width 148 height 22
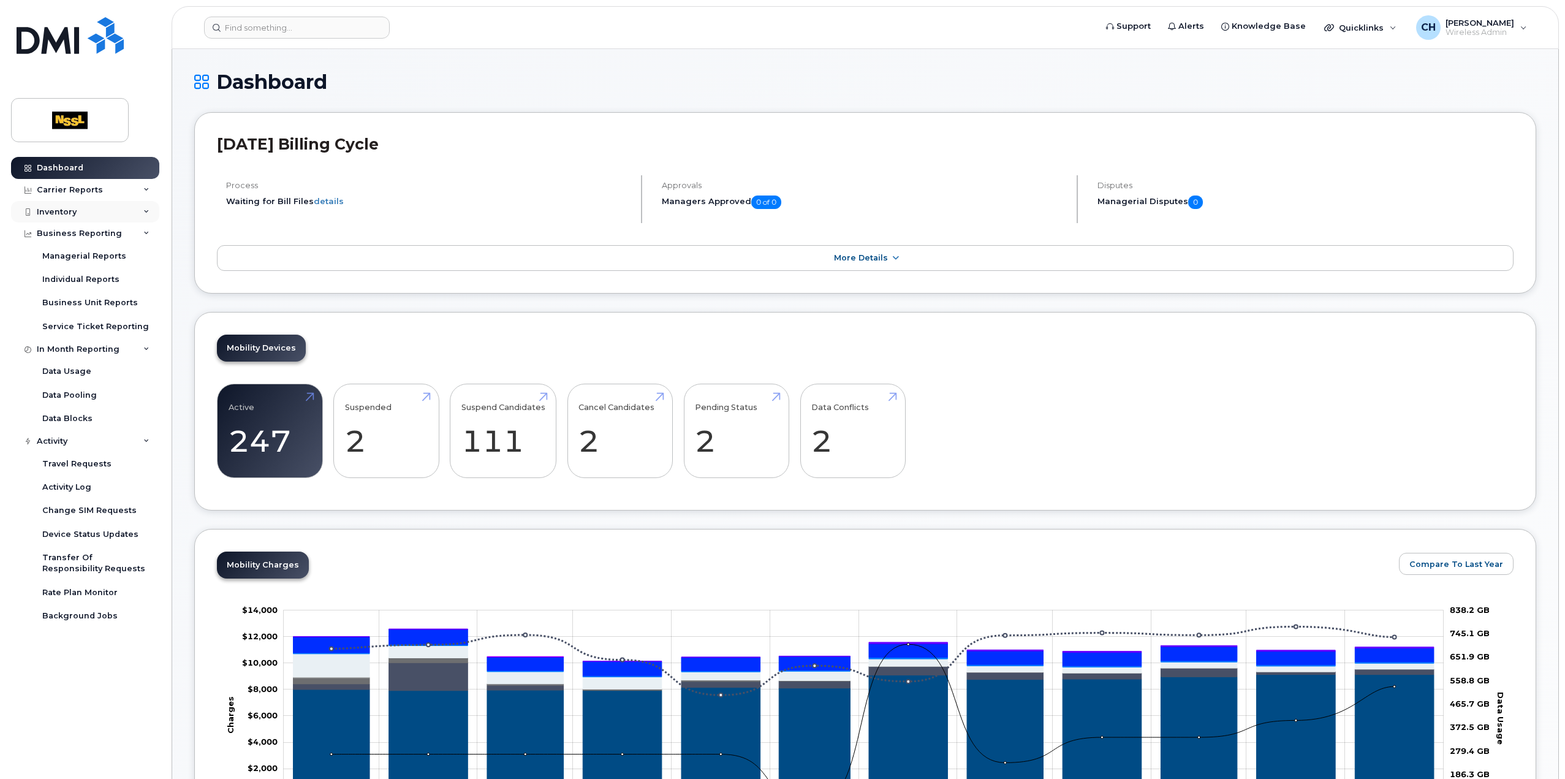
click at [135, 214] on div "Inventory" at bounding box center [85, 212] width 148 height 22
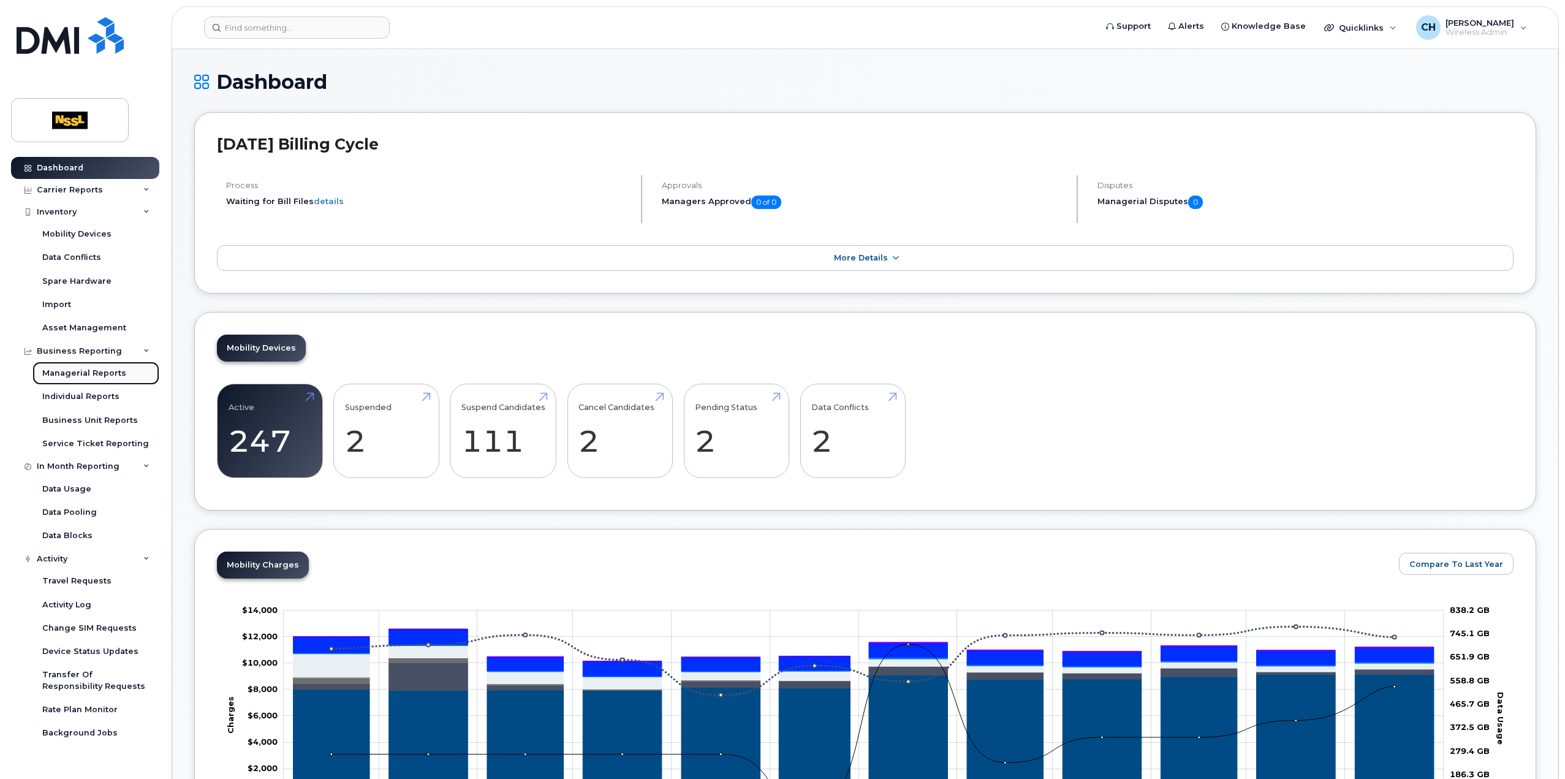
click at [90, 371] on div "Managerial Reports" at bounding box center [84, 373] width 84 height 11
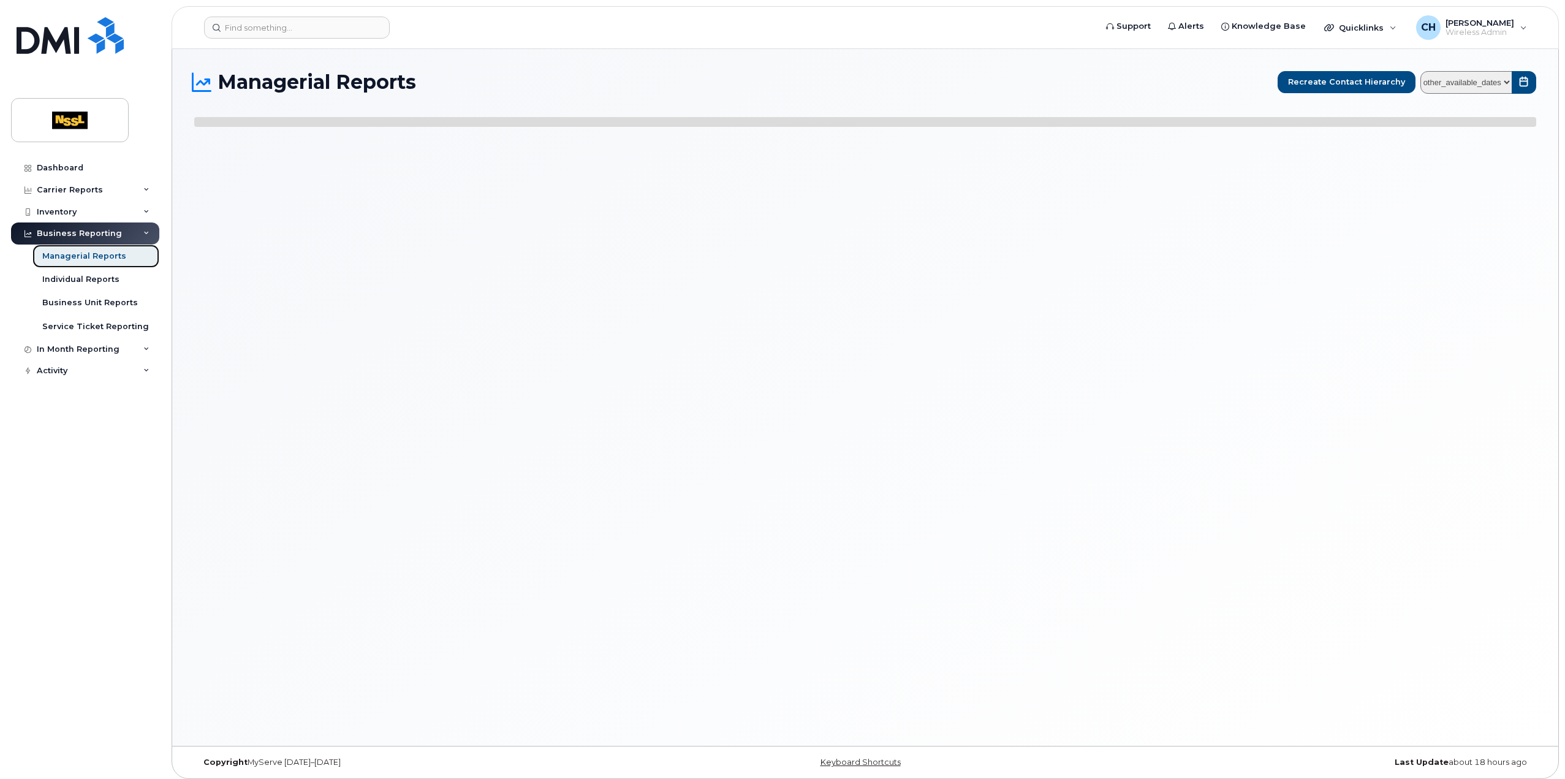
select select
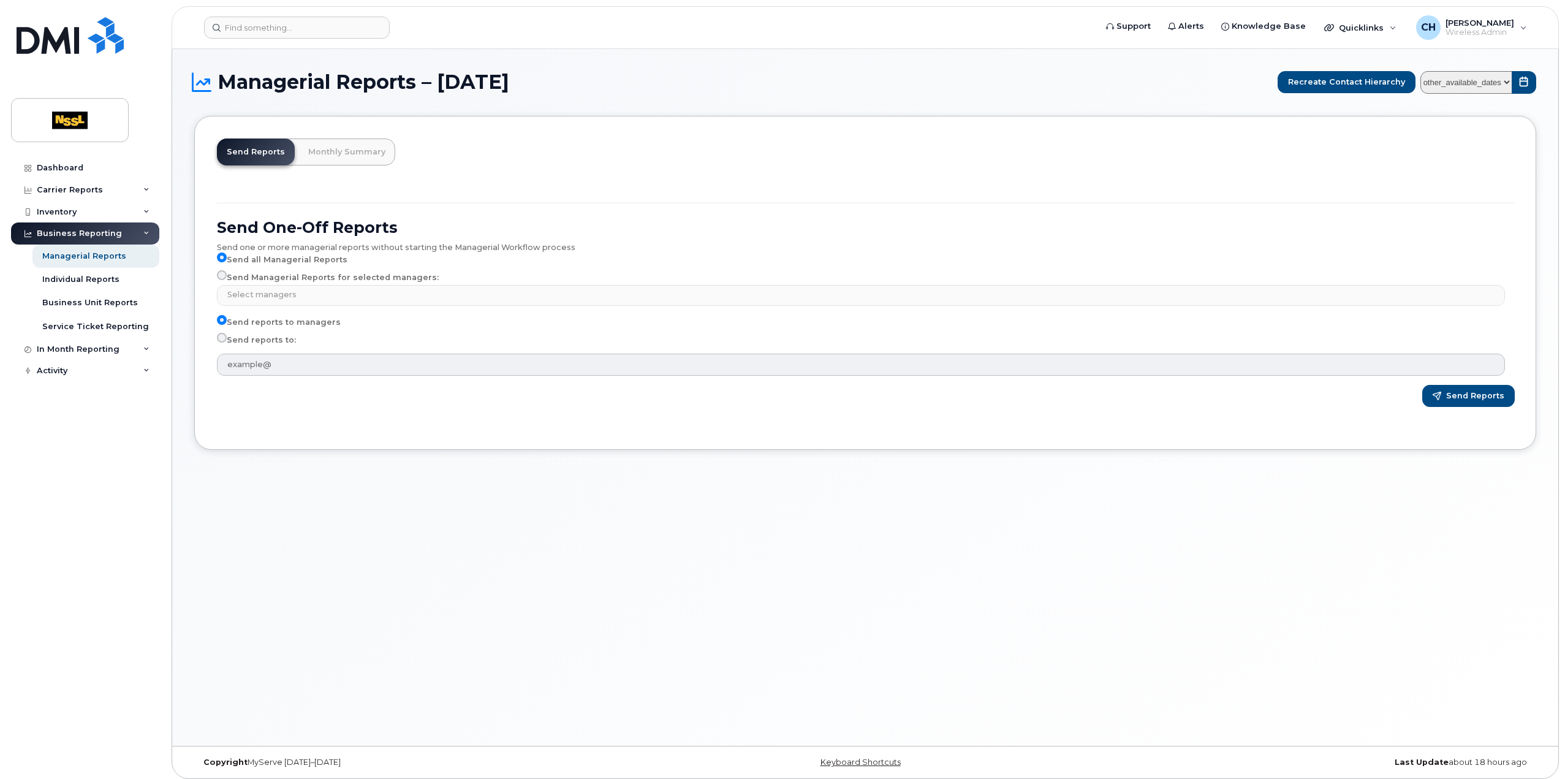
click at [284, 277] on label "Send Managerial Reports for selected managers:" at bounding box center [328, 277] width 222 height 15
click at [227, 277] on input "Send Managerial Reports for selected managers:" at bounding box center [222, 275] width 10 height 10
radio input "true"
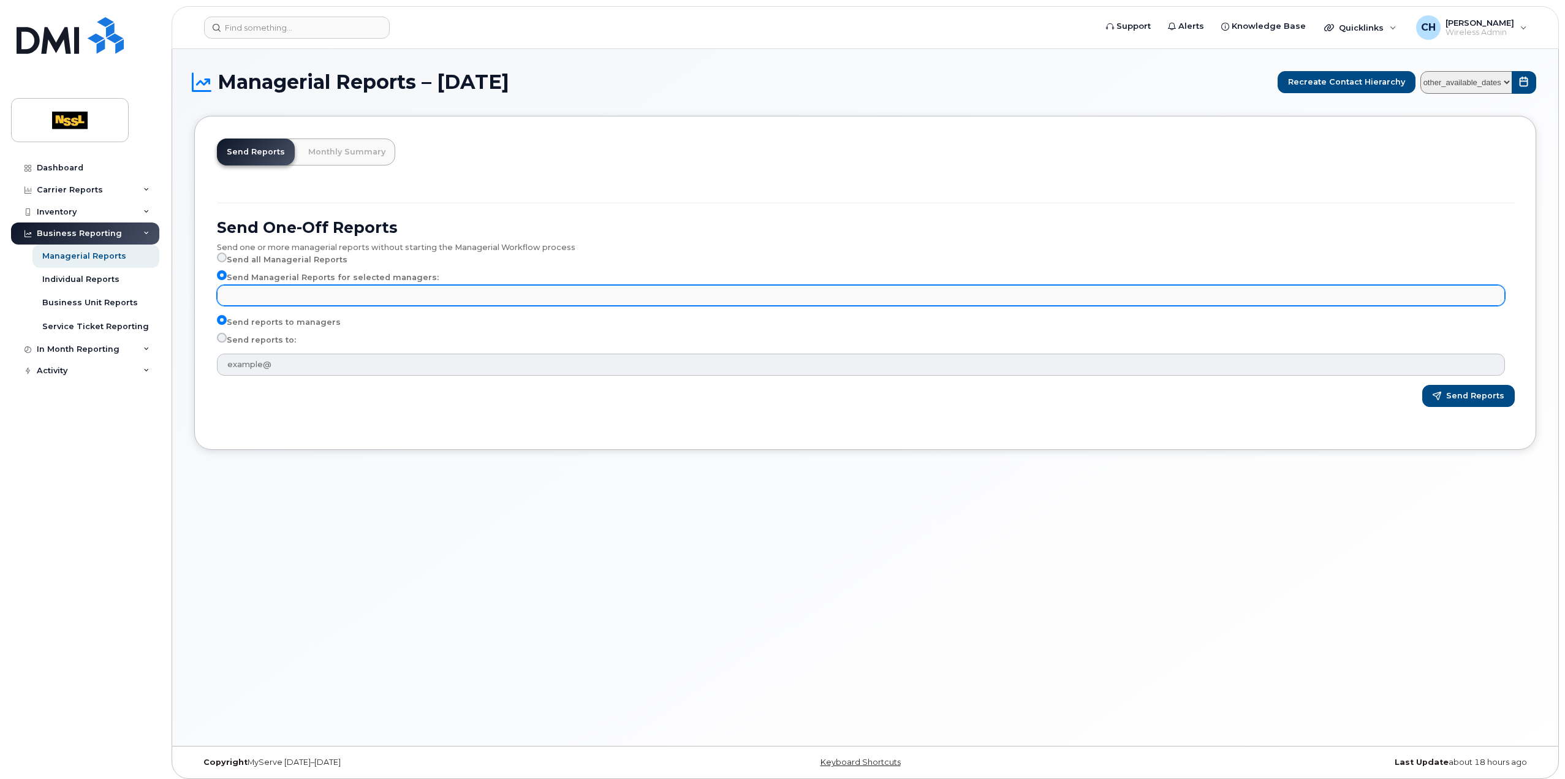
click at [282, 294] on input "text" at bounding box center [862, 294] width 1277 height 17
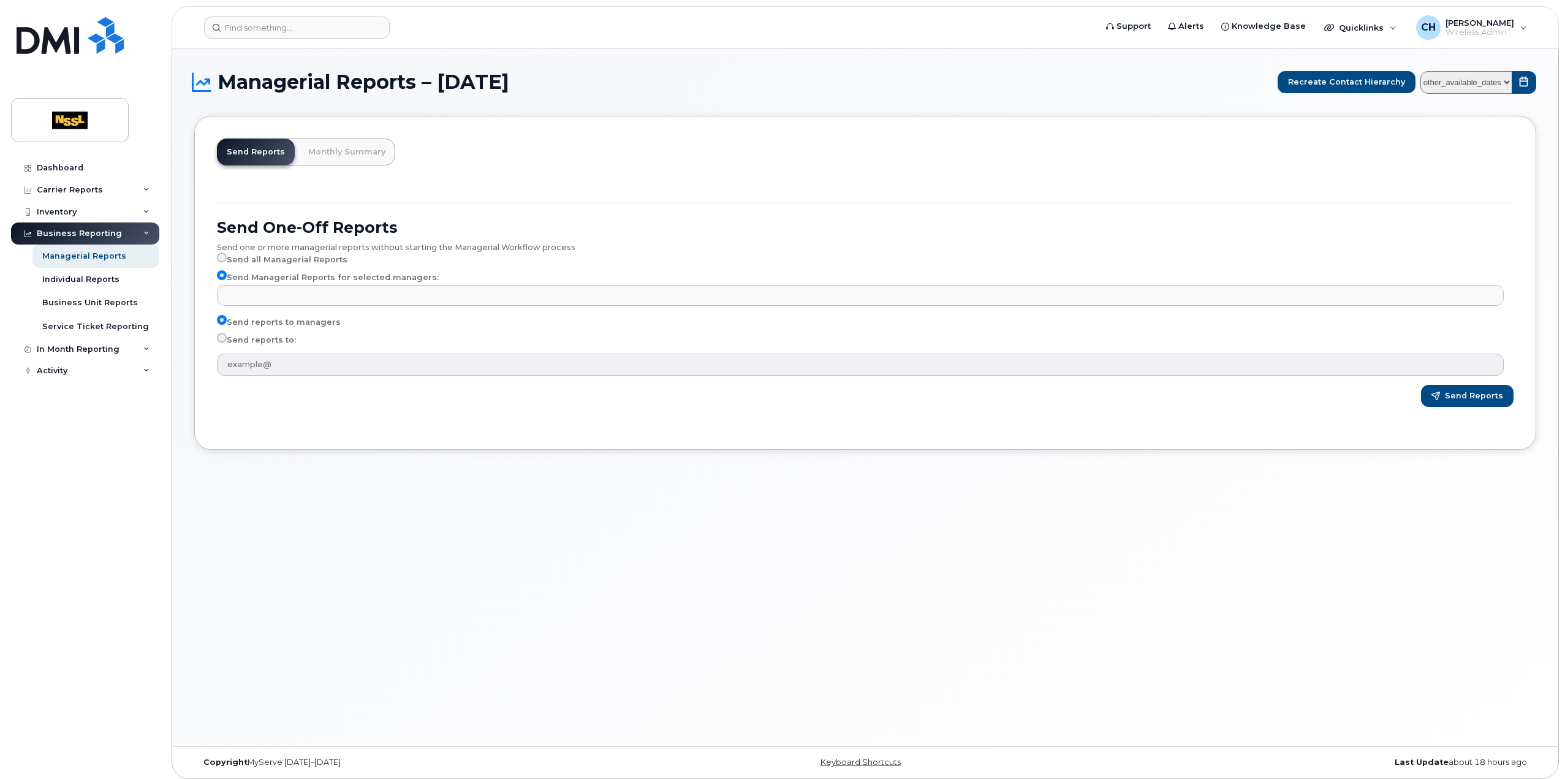
type input "Select managers"
click at [283, 260] on label "Send all Managerial Reports" at bounding box center [282, 259] width 131 height 15
click at [227, 260] on input "Send all Managerial Reports" at bounding box center [222, 257] width 10 height 10
radio input "true"
click at [263, 262] on label "Send all Managerial Reports" at bounding box center [282, 259] width 131 height 15
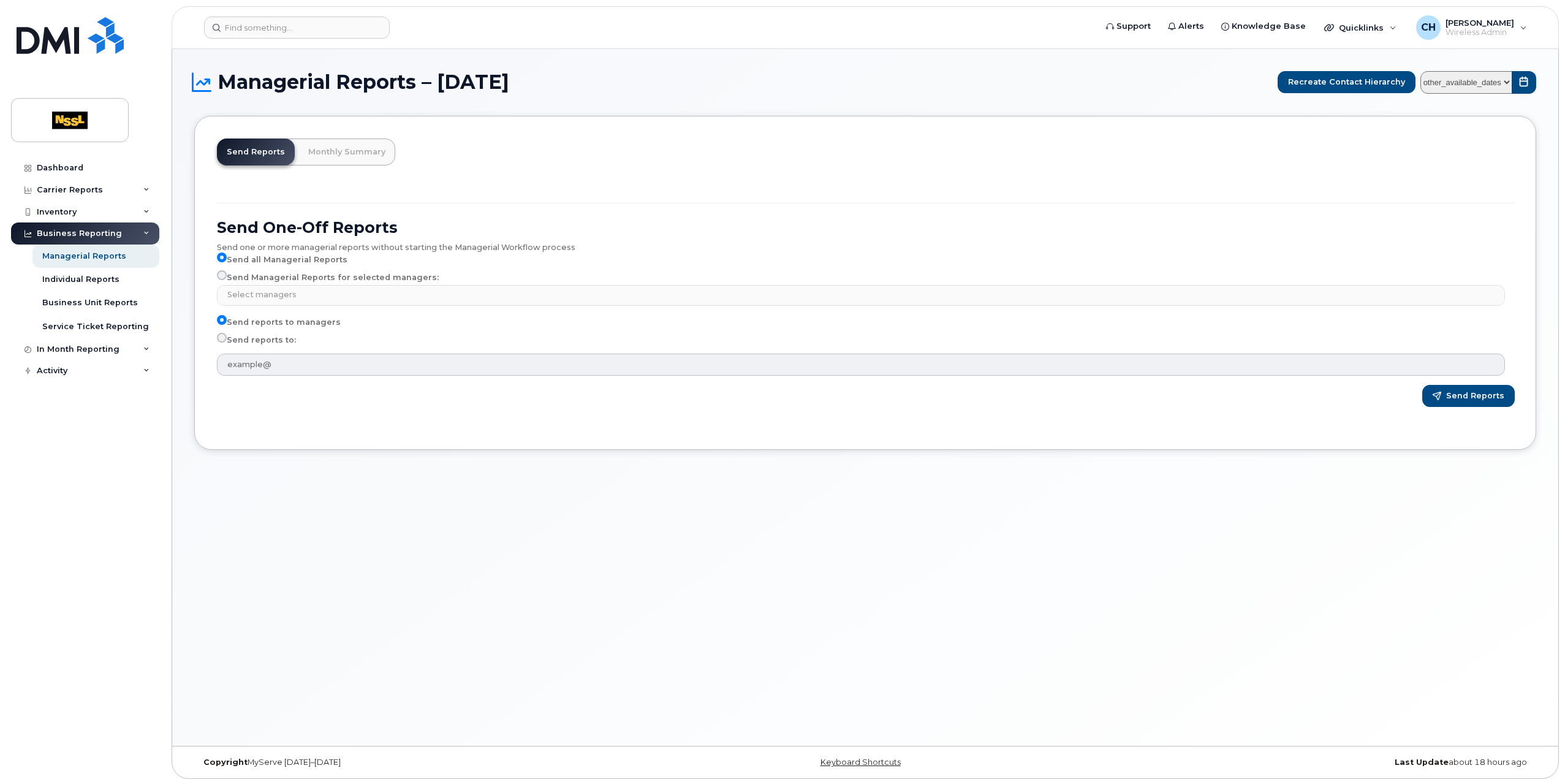
click at [227, 262] on input "Send all Managerial Reports" at bounding box center [222, 257] width 10 height 10
select select
click at [108, 173] on link "Dashboard" at bounding box center [85, 168] width 148 height 22
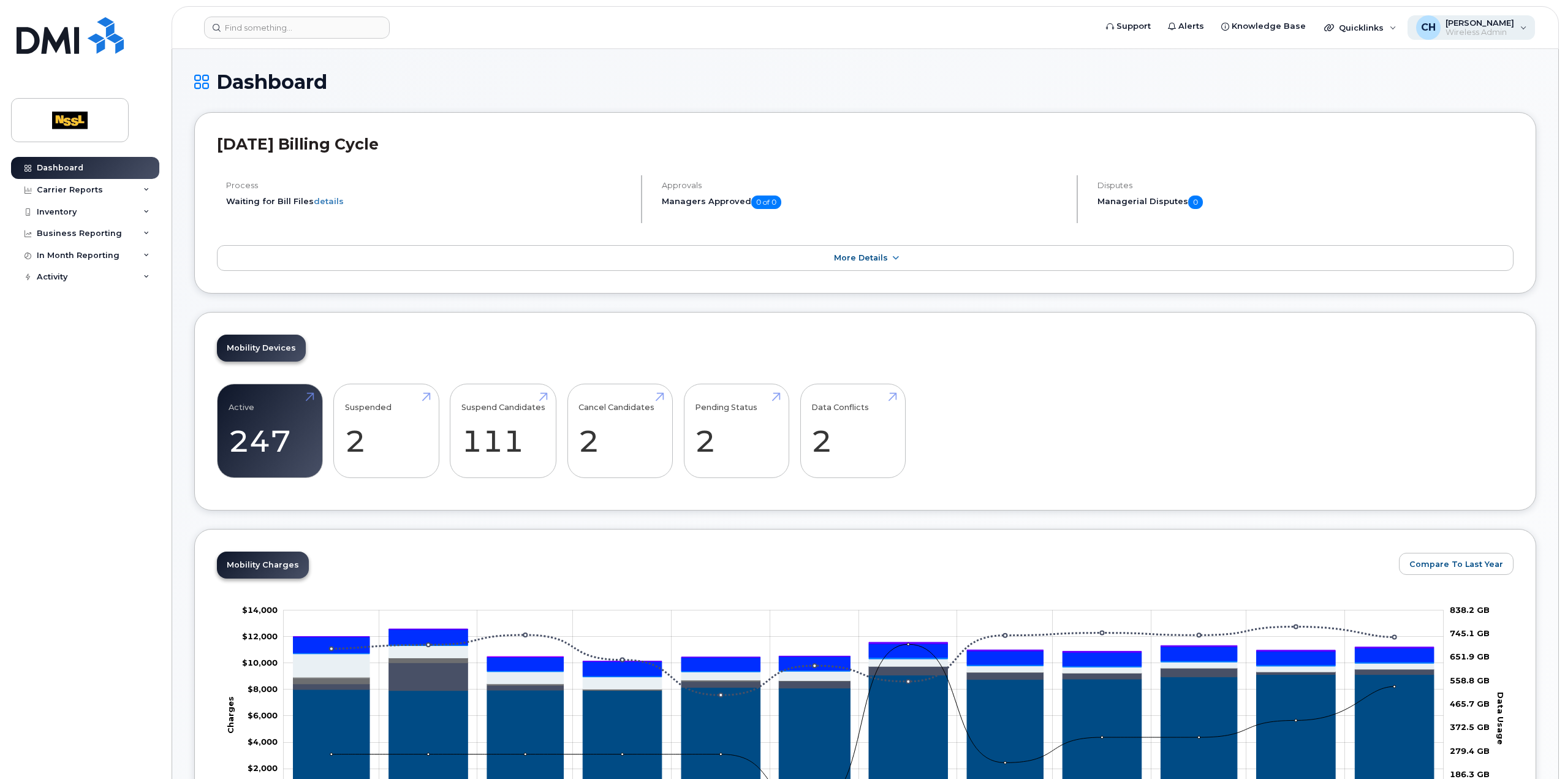
click at [1515, 25] on div "CH [PERSON_NAME] Wireless Admin" at bounding box center [1472, 27] width 128 height 25
click at [1515, 26] on div "CH [PERSON_NAME] Wireless Admin" at bounding box center [1472, 27] width 128 height 25
click at [1398, 26] on div "Quicklinks" at bounding box center [1360, 27] width 89 height 25
